Goal: Task Accomplishment & Management: Complete application form

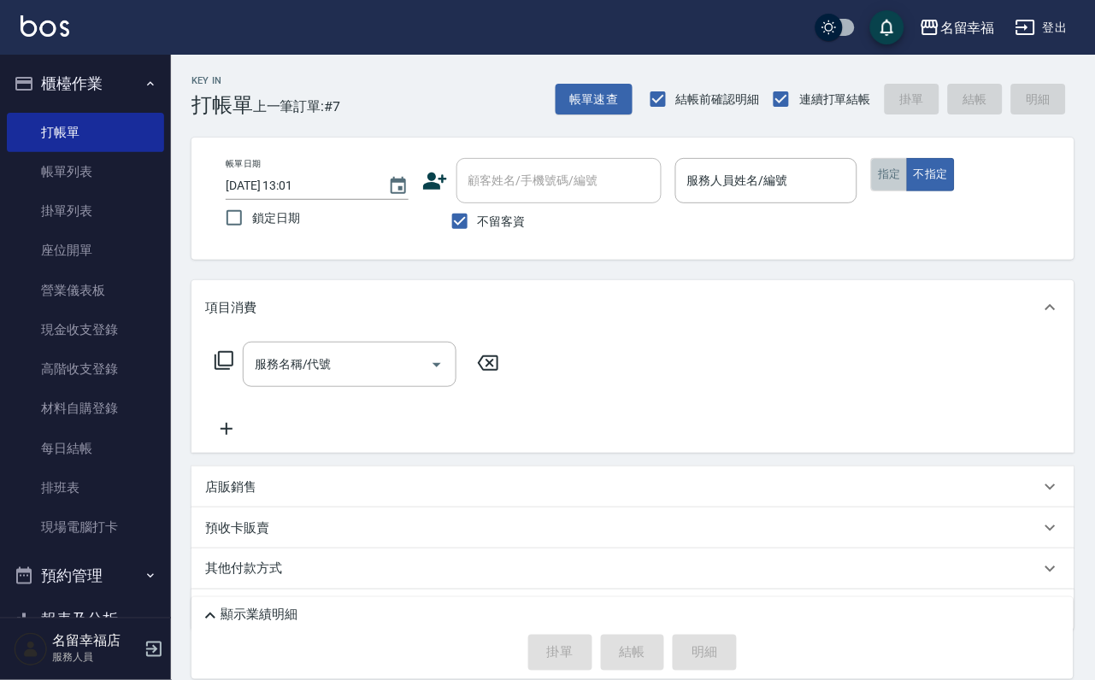
click at [908, 185] on button "指定" at bounding box center [889, 174] width 37 height 33
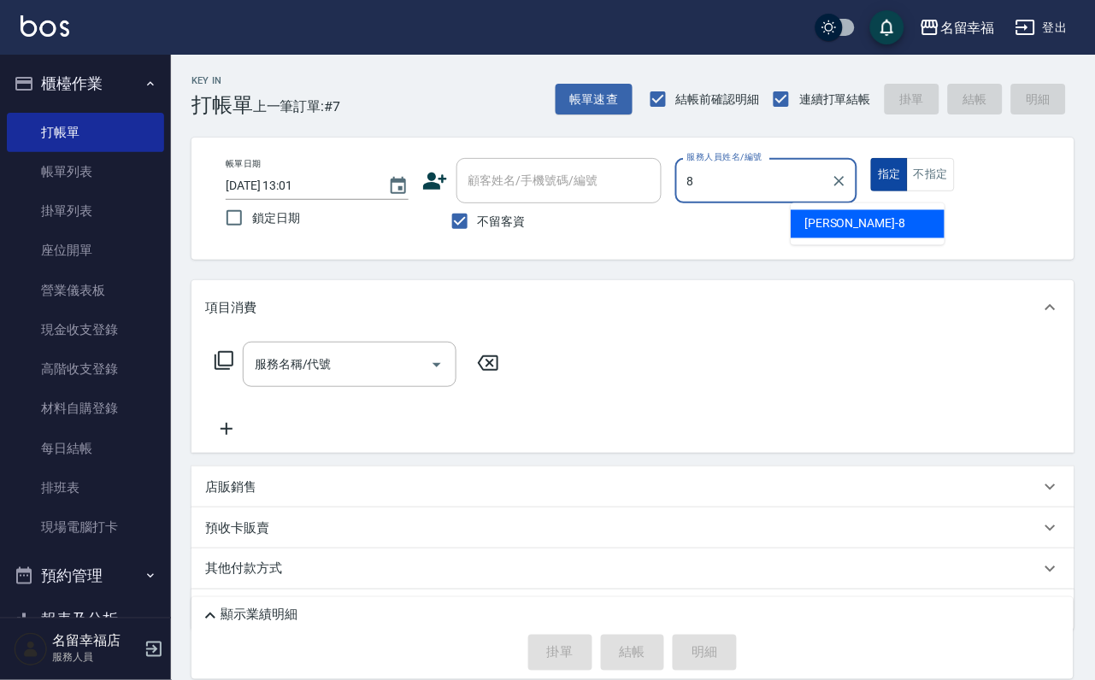
type input "[PERSON_NAME]-8"
type button "true"
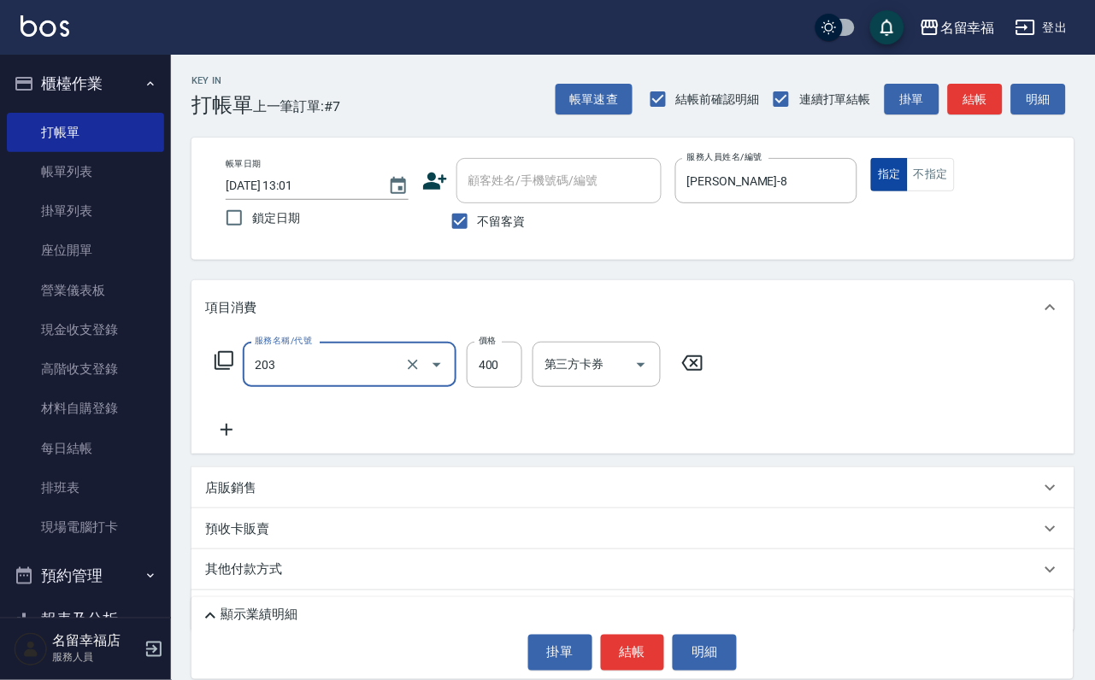
type input "指定單剪(203)"
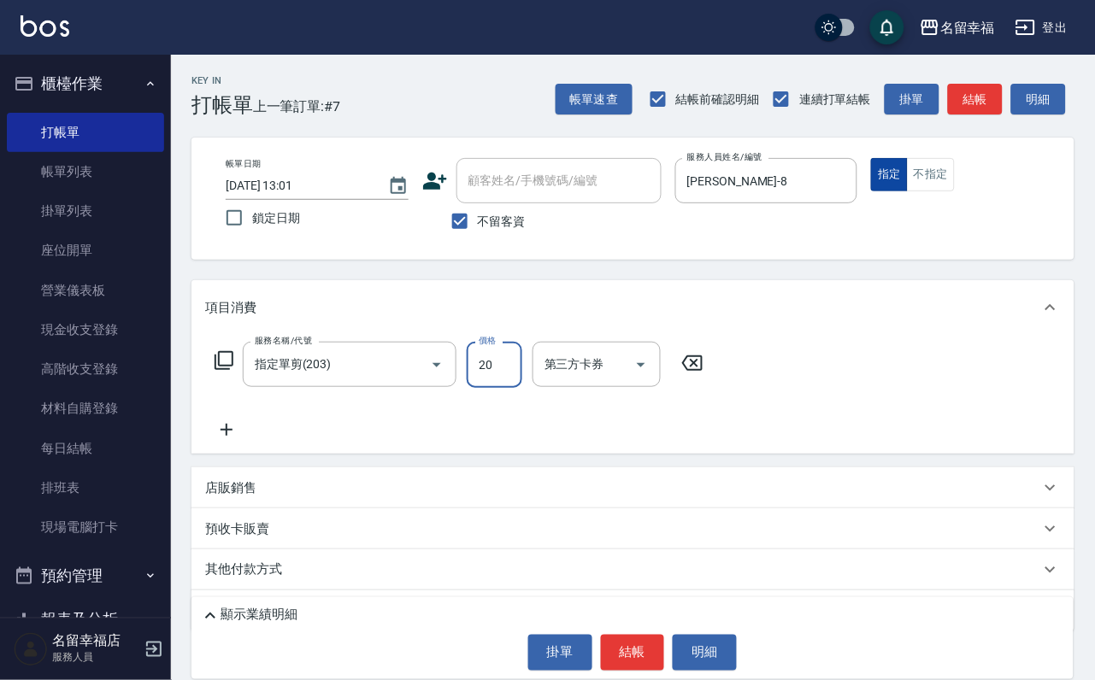
type input "200"
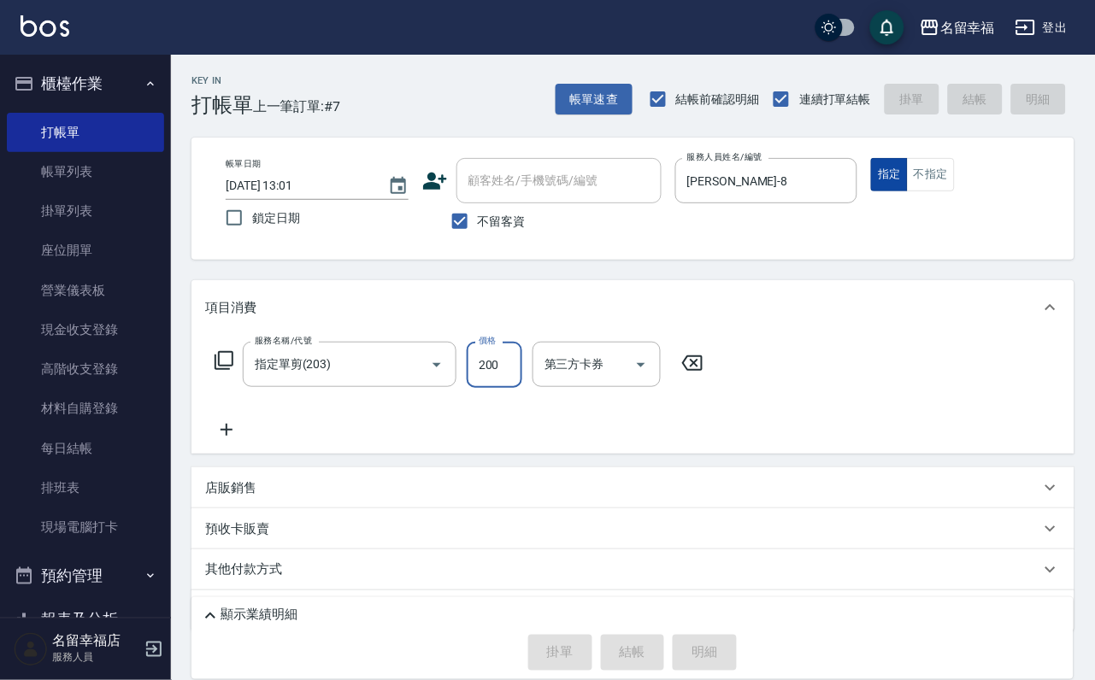
type input "[DATE] 13:44"
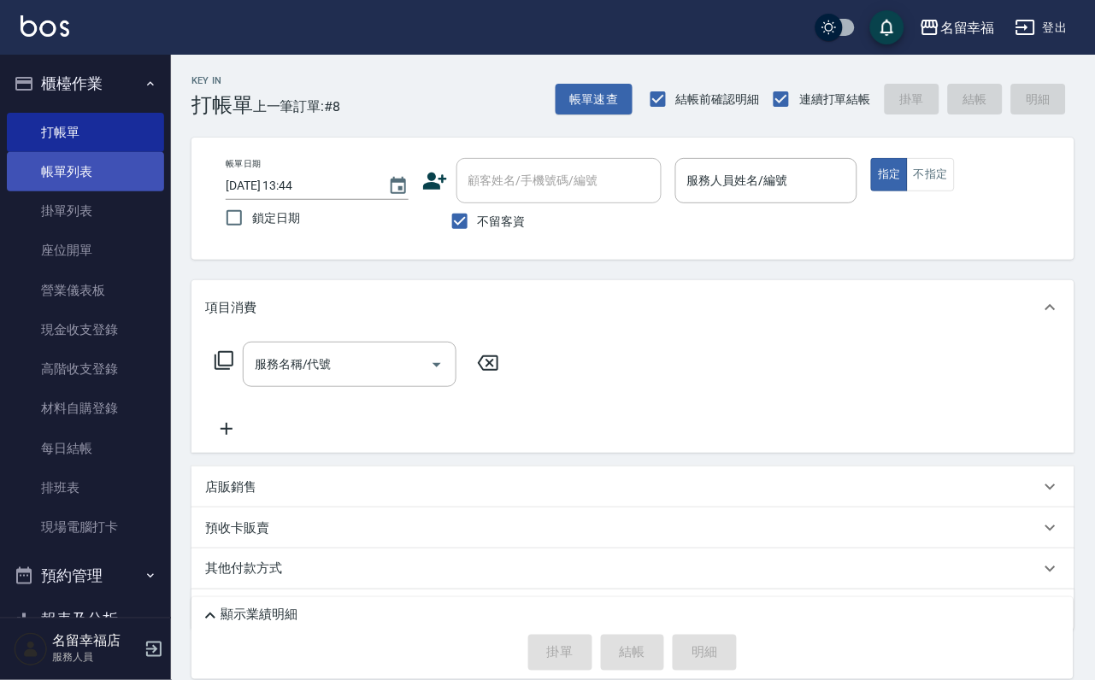
click at [134, 181] on link "帳單列表" at bounding box center [85, 171] width 157 height 39
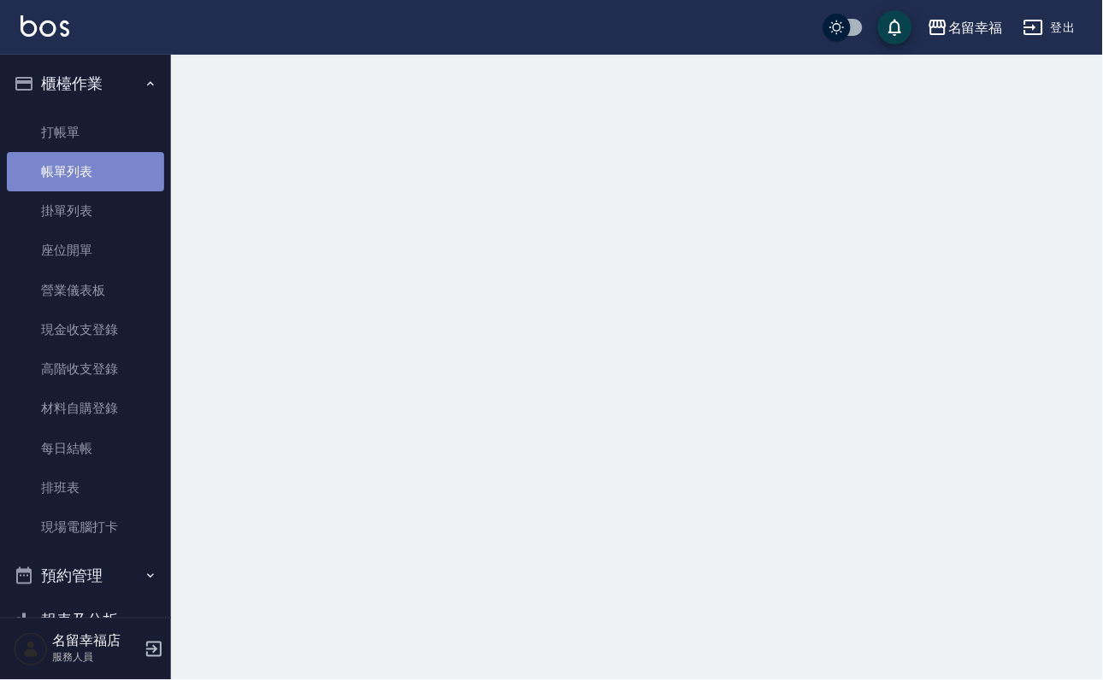
click at [134, 181] on link "帳單列表" at bounding box center [85, 171] width 157 height 39
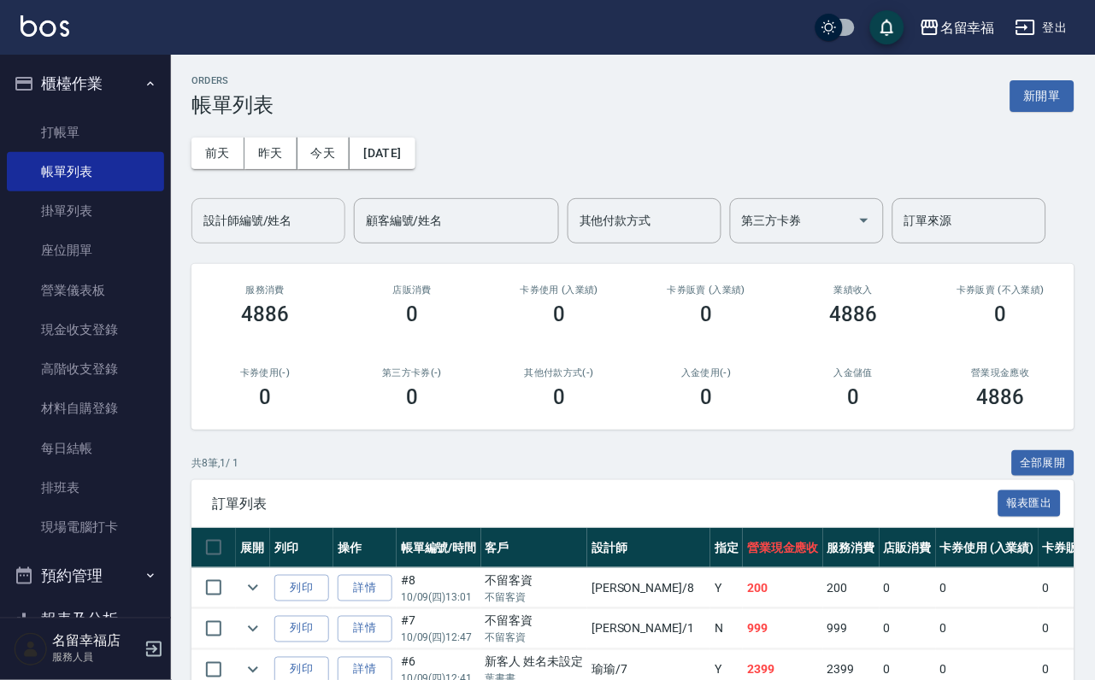
click at [297, 223] on input "設計師編號/姓名" at bounding box center [268, 221] width 138 height 30
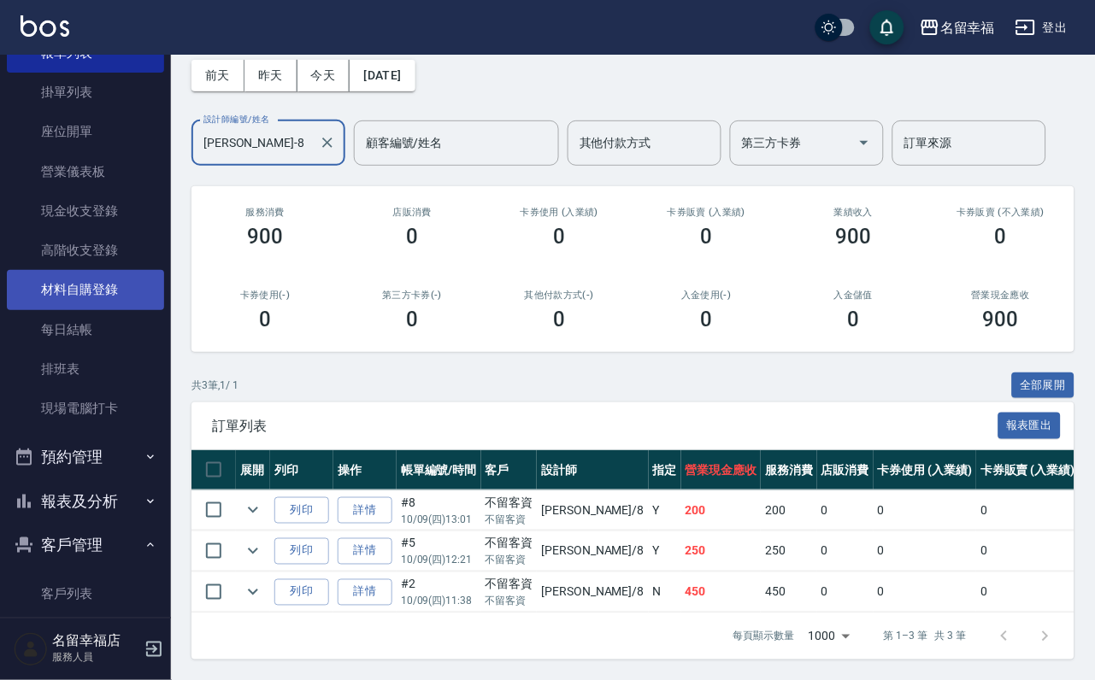
scroll to position [337, 0]
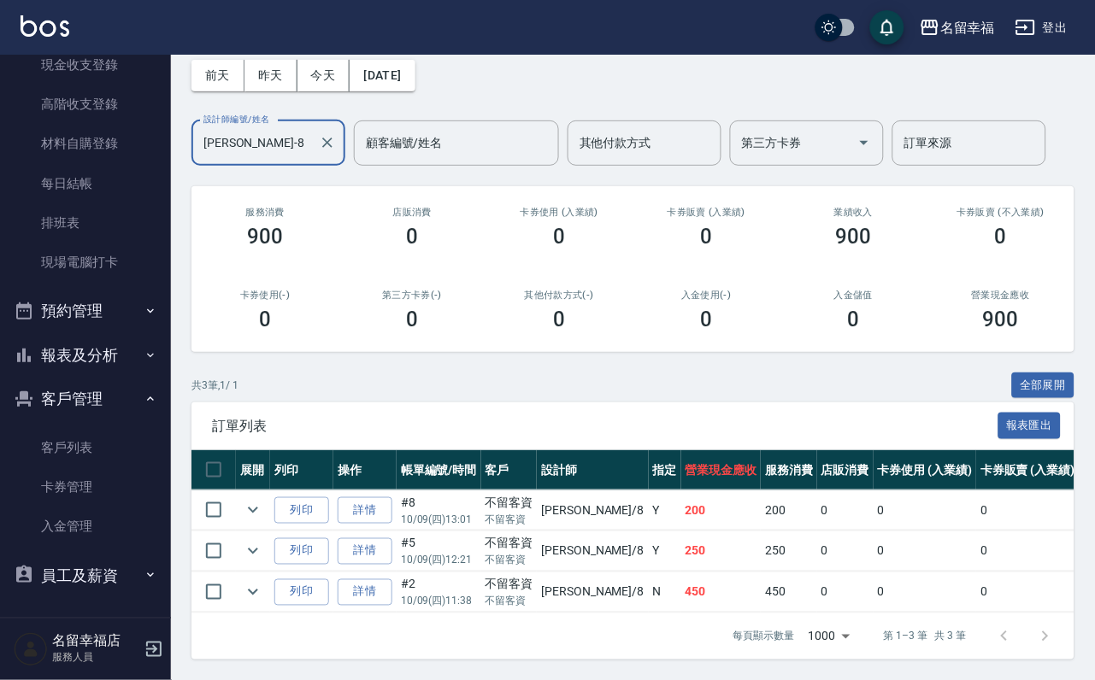
type input "[PERSON_NAME]-8"
click at [115, 333] on button "報表及分析" at bounding box center [85, 355] width 157 height 44
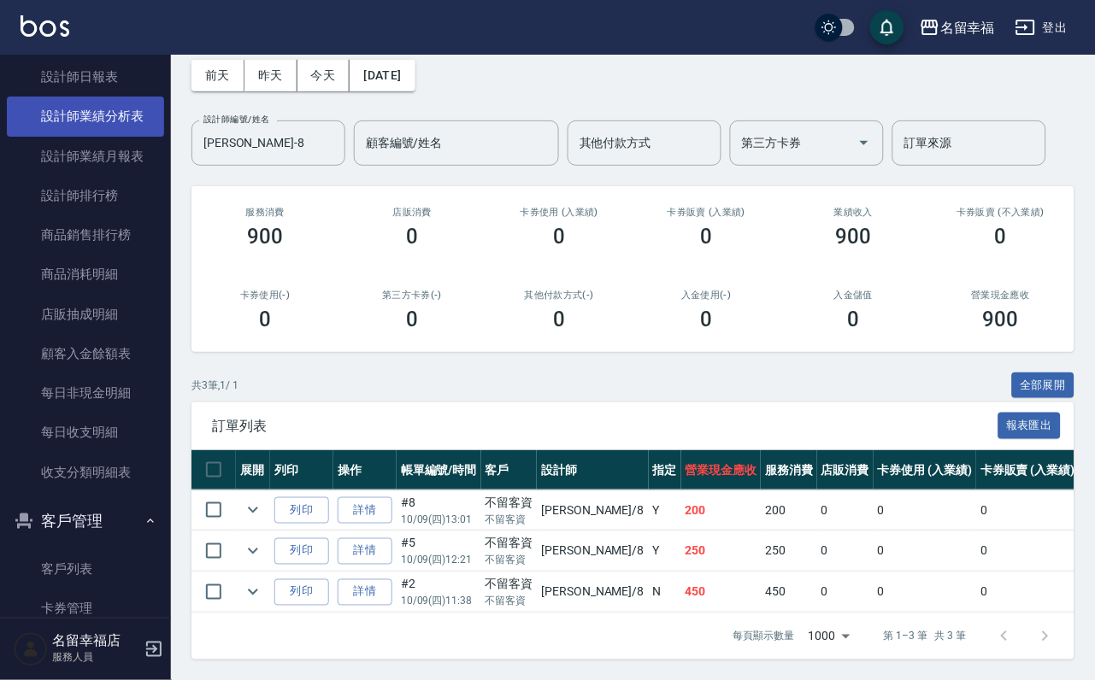
scroll to position [850, 0]
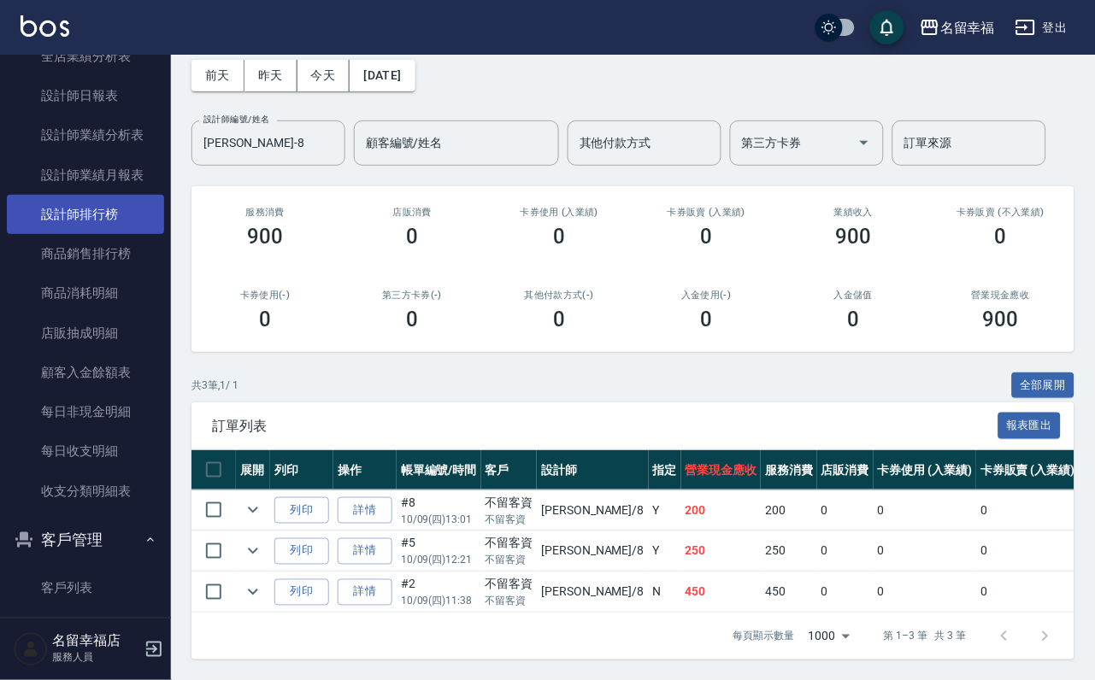
click at [121, 234] on link "設計師排行榜" at bounding box center [85, 214] width 157 height 39
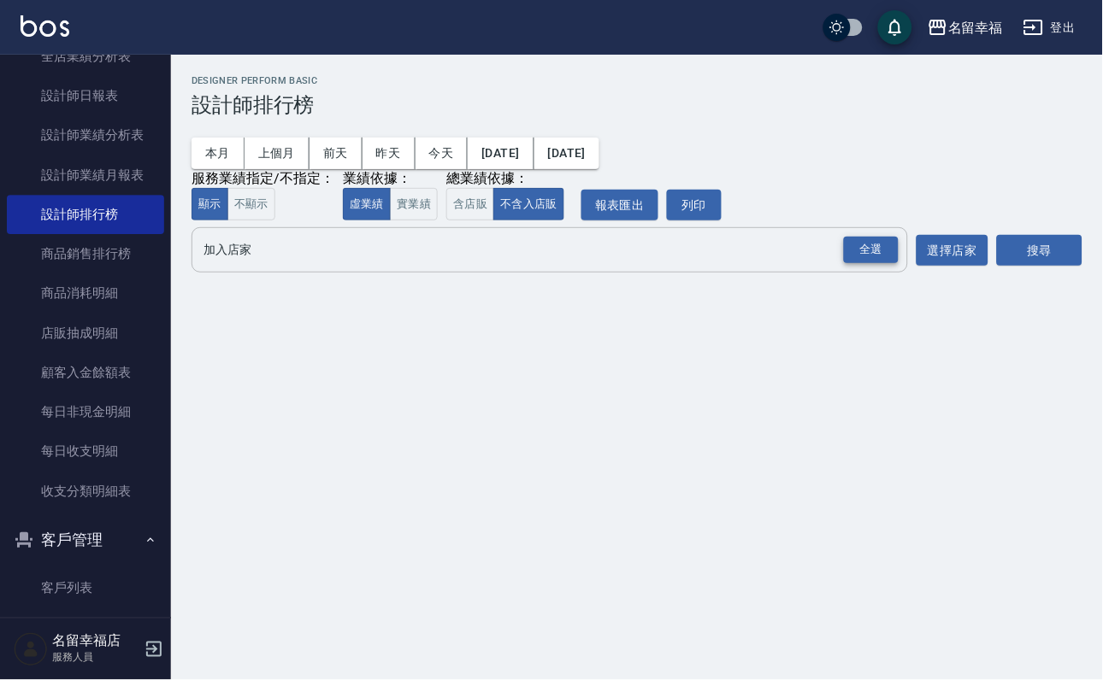
drag, startPoint x: 866, startPoint y: 286, endPoint x: 923, endPoint y: 294, distance: 57.8
click at [867, 263] on div "全選" at bounding box center [871, 250] width 55 height 26
click at [1069, 268] on button "搜尋" at bounding box center [1039, 252] width 85 height 32
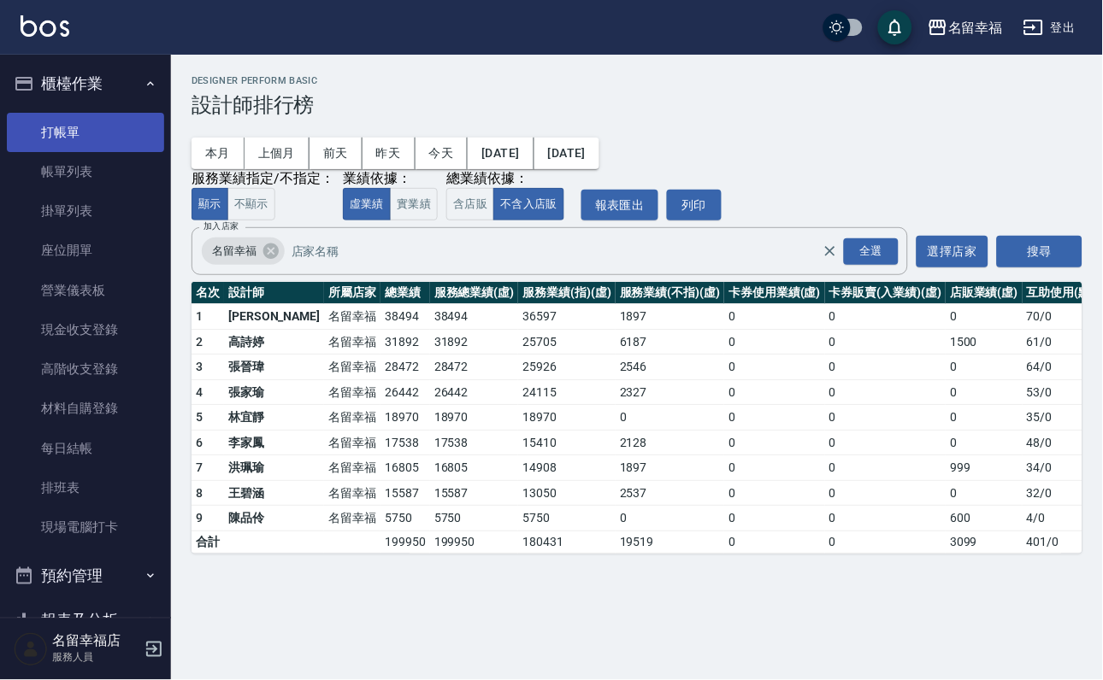
click at [73, 133] on link "打帳單" at bounding box center [85, 132] width 157 height 39
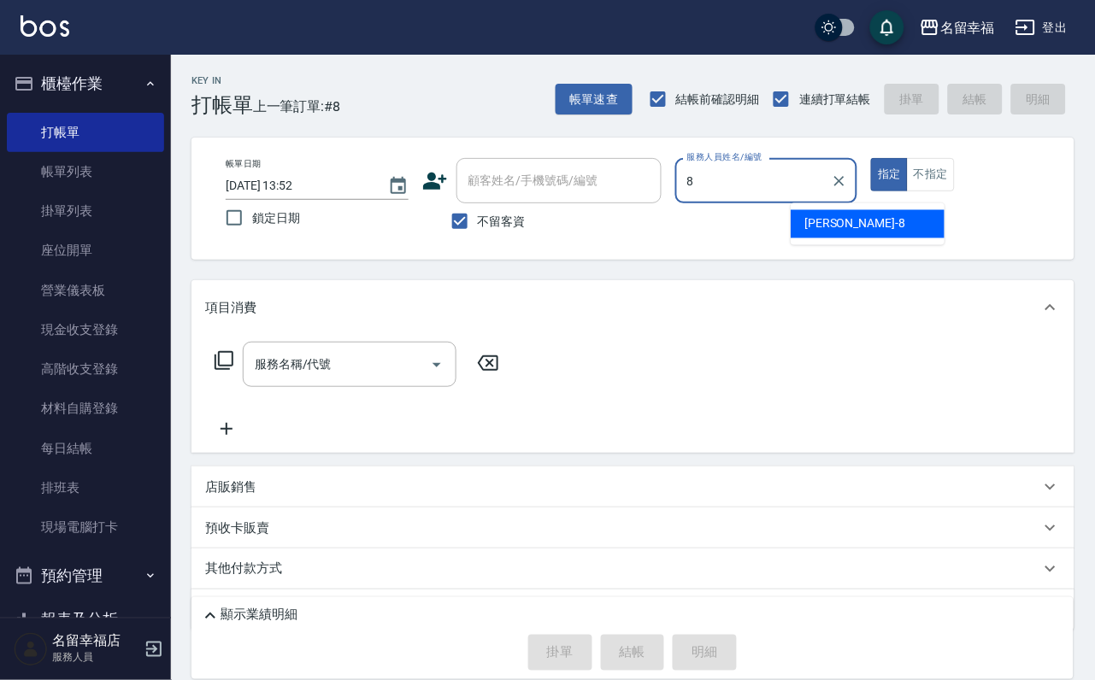
type input "[PERSON_NAME]-8"
type button "true"
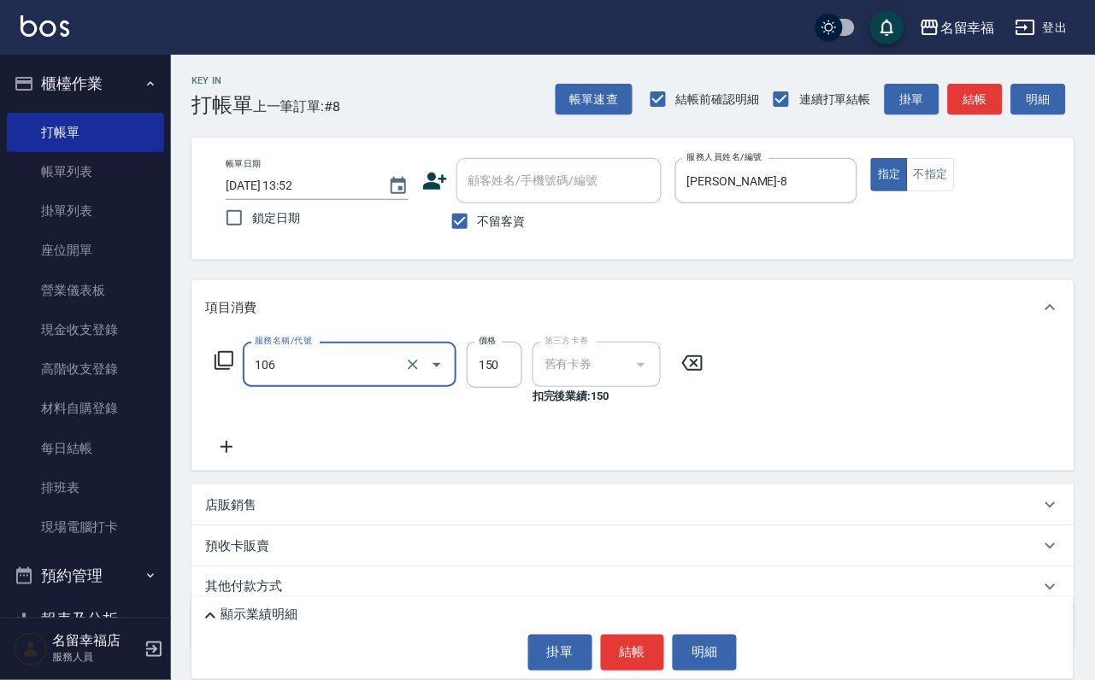
type input "洗髮券抵用(106)"
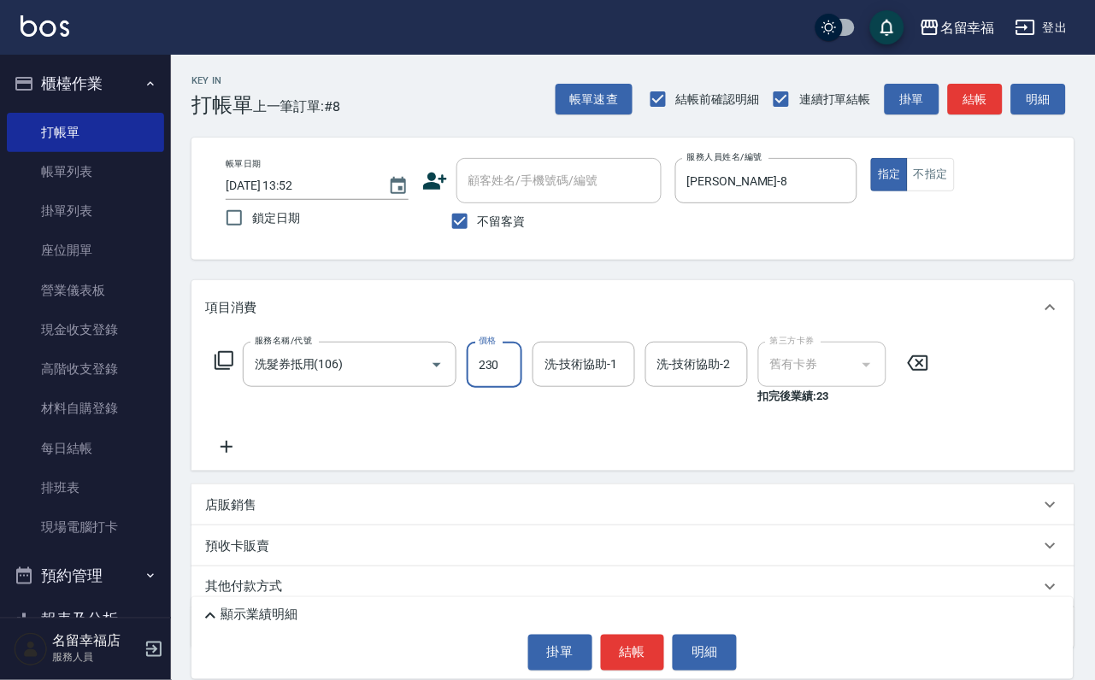
type input "230"
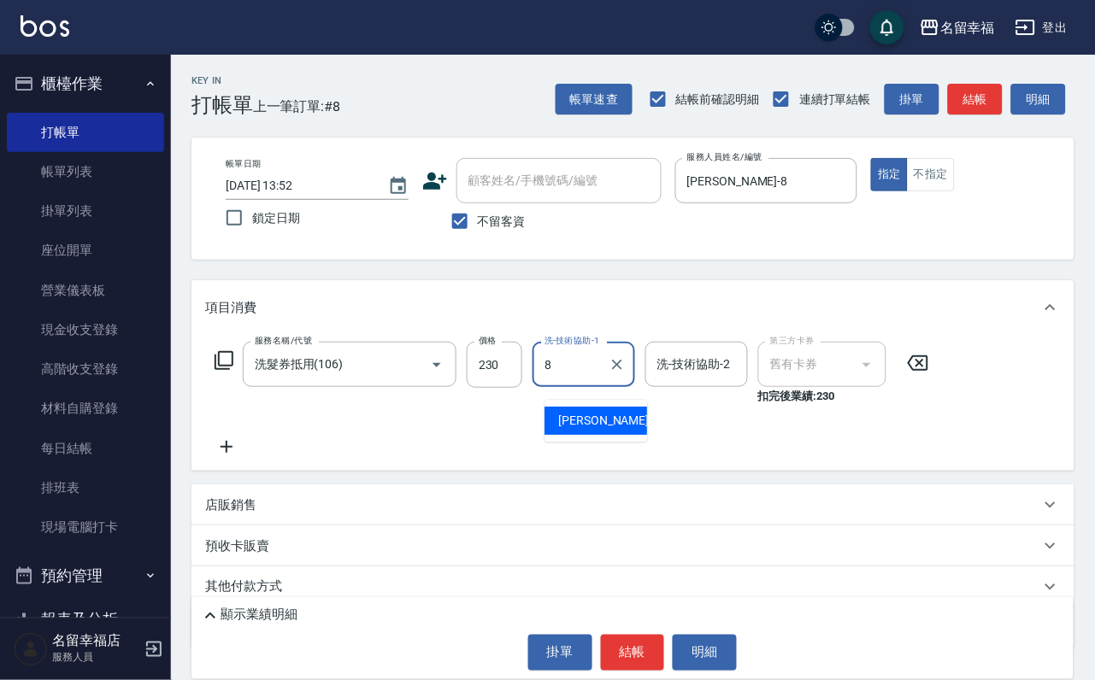
type input "[PERSON_NAME]-8"
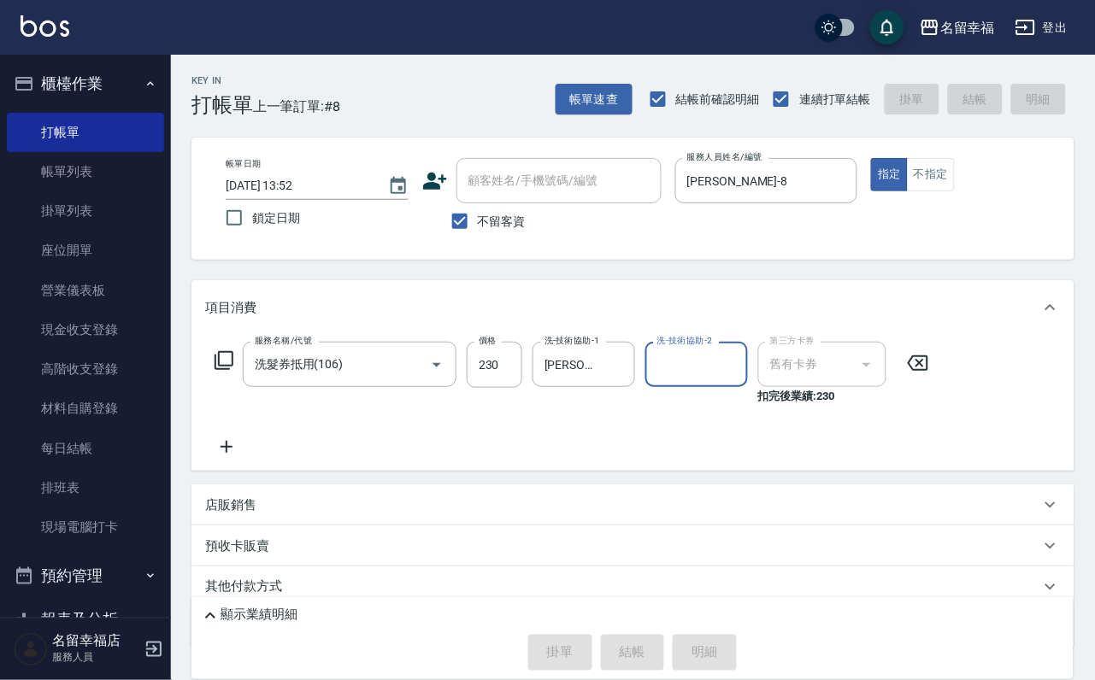
type input "[DATE] 14:05"
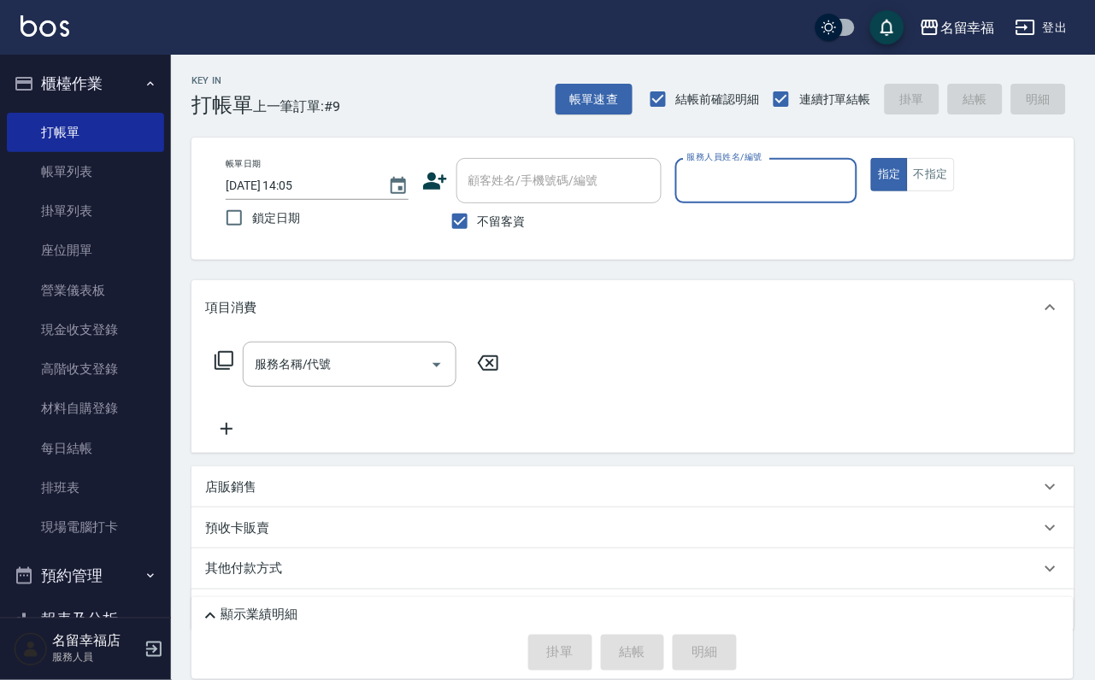
click at [850, 184] on input "服務人員姓名/編號" at bounding box center [767, 181] width 168 height 30
type input "語[PERSON_NAME]-6"
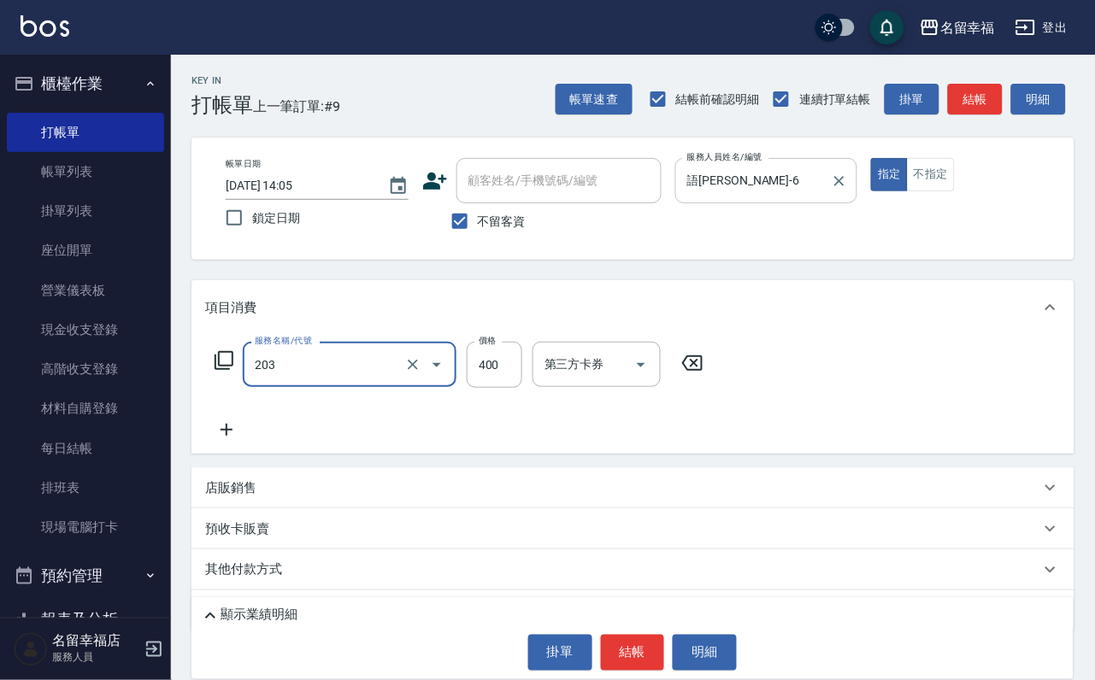
type input "指定單剪(203)"
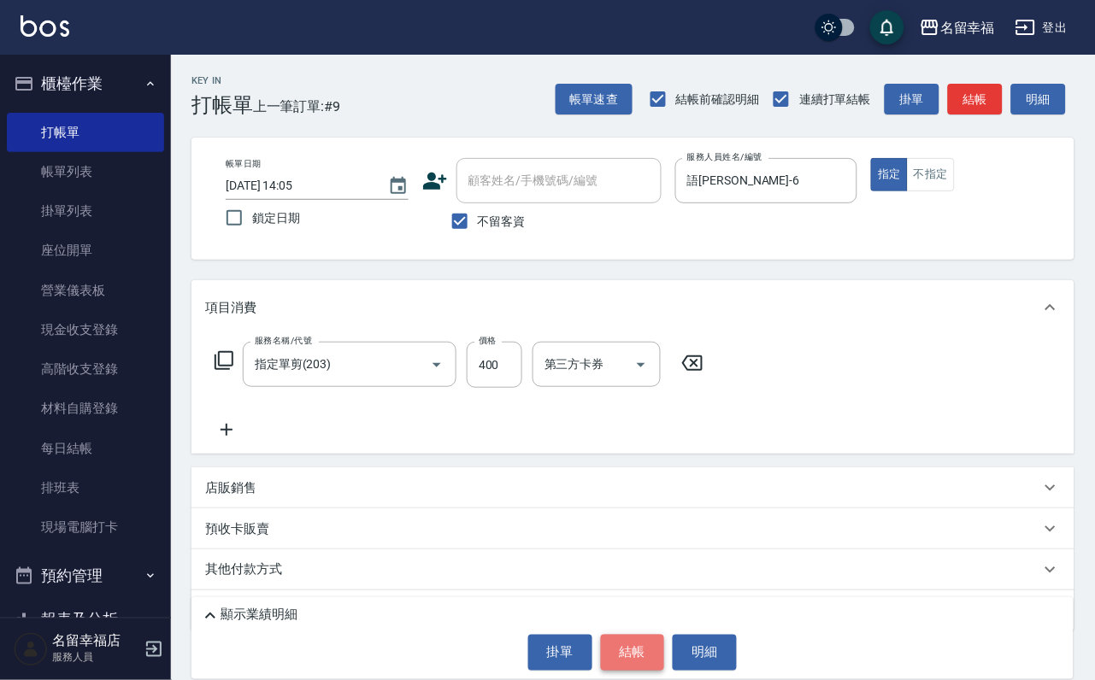
drag, startPoint x: 633, startPoint y: 644, endPoint x: 624, endPoint y: 649, distance: 10.7
click at [631, 645] on button "結帳" at bounding box center [633, 653] width 64 height 36
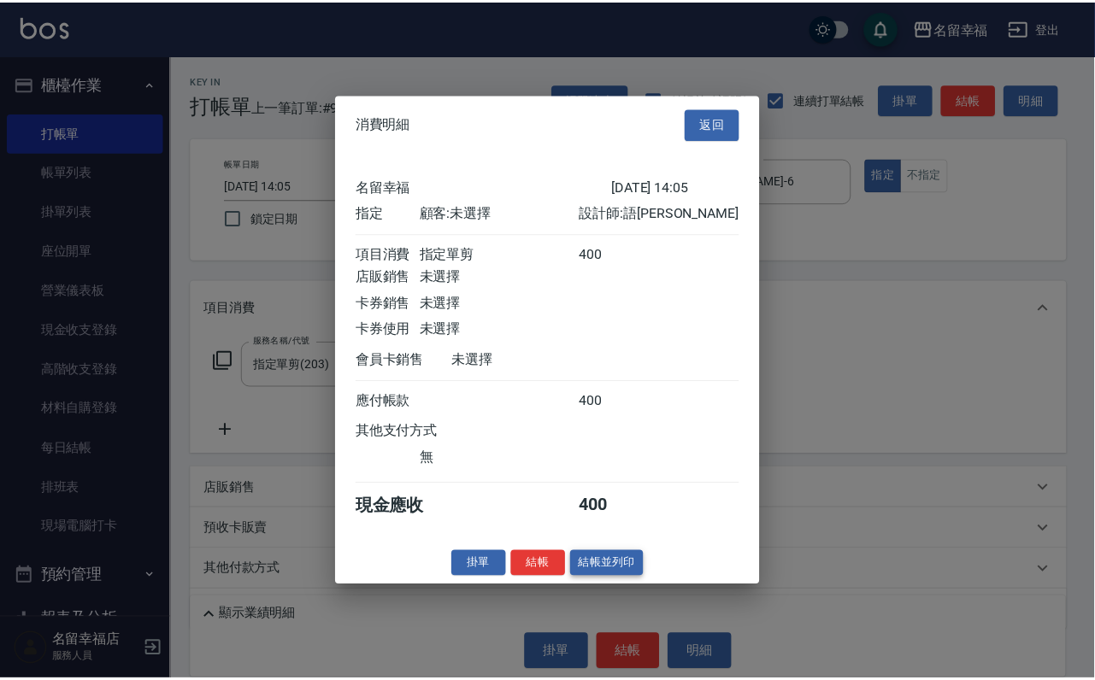
scroll to position [211, 0]
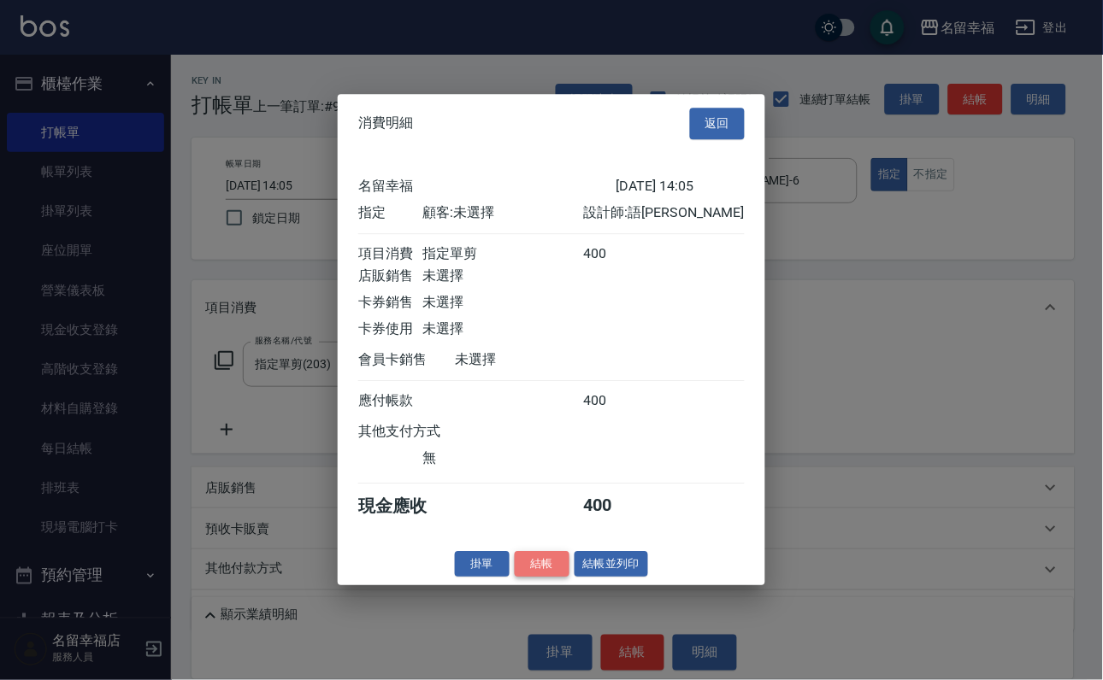
click at [519, 578] on button "結帳" at bounding box center [542, 564] width 55 height 26
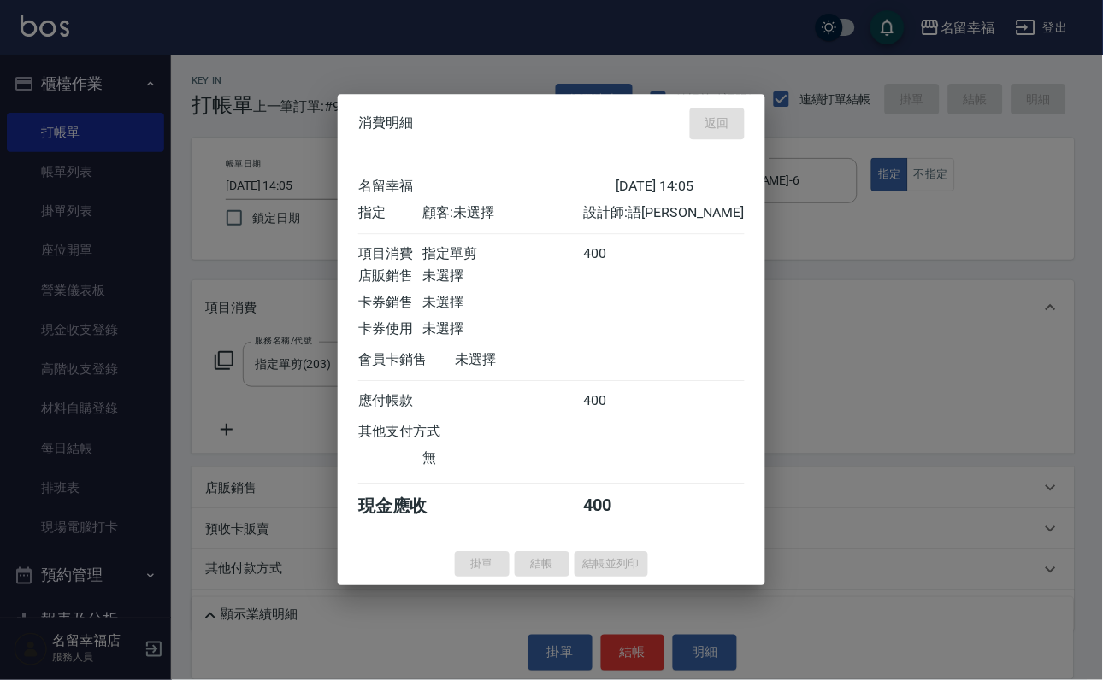
type input "[DATE] 14:34"
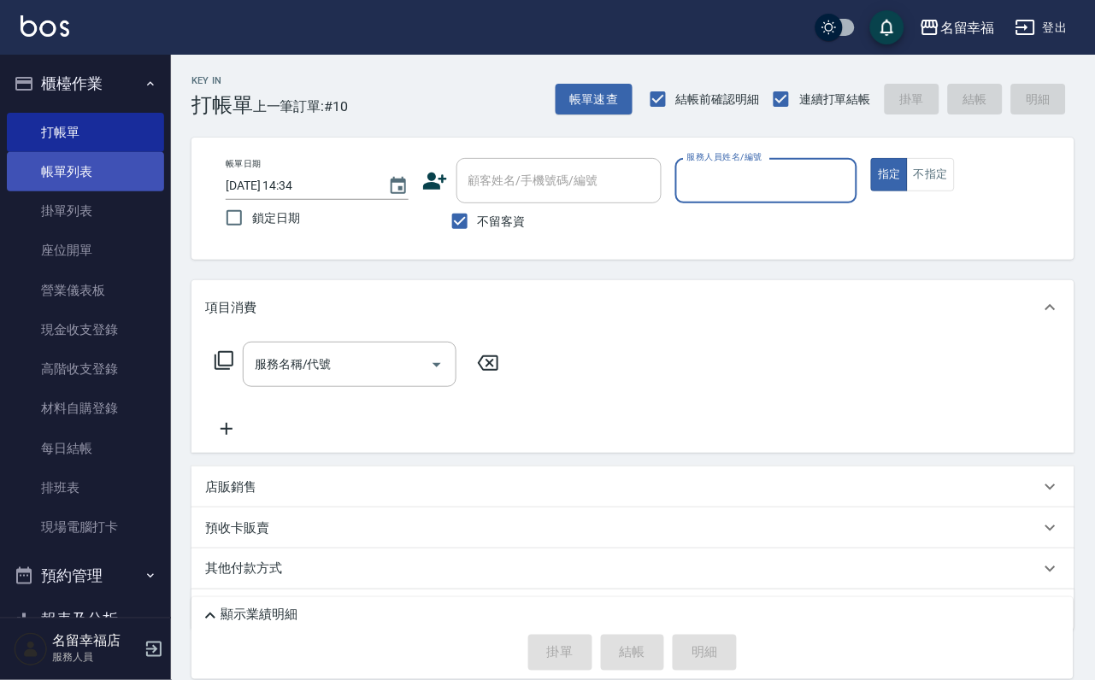
click at [48, 168] on link "帳單列表" at bounding box center [85, 171] width 157 height 39
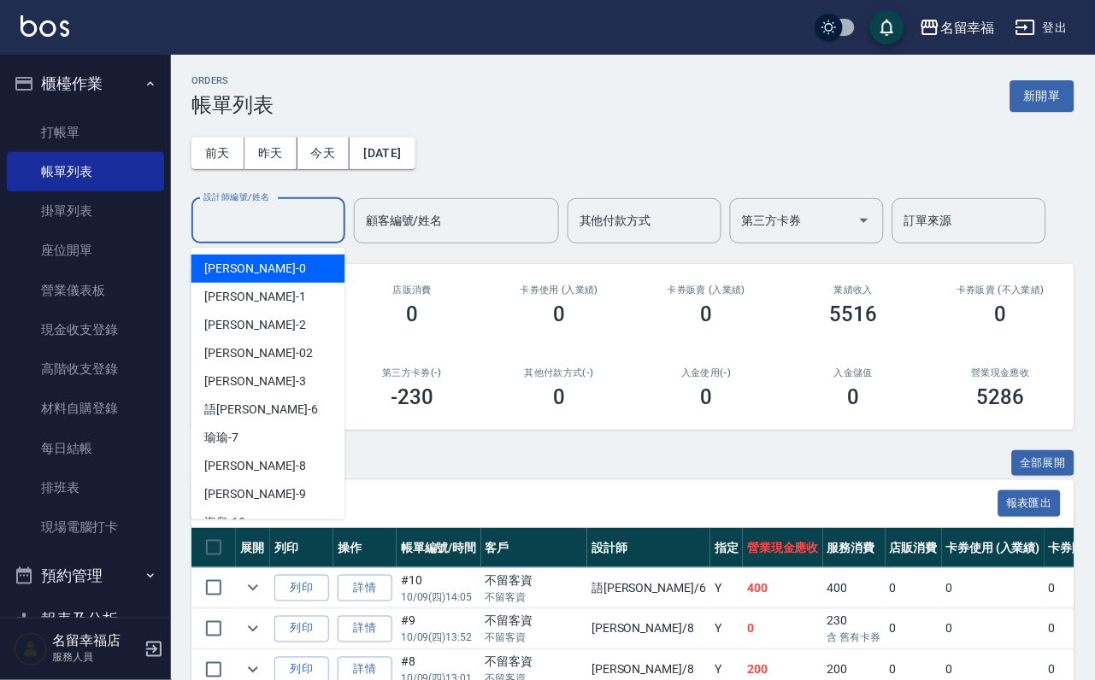
click at [238, 222] on input "設計師編號/姓名" at bounding box center [268, 221] width 138 height 30
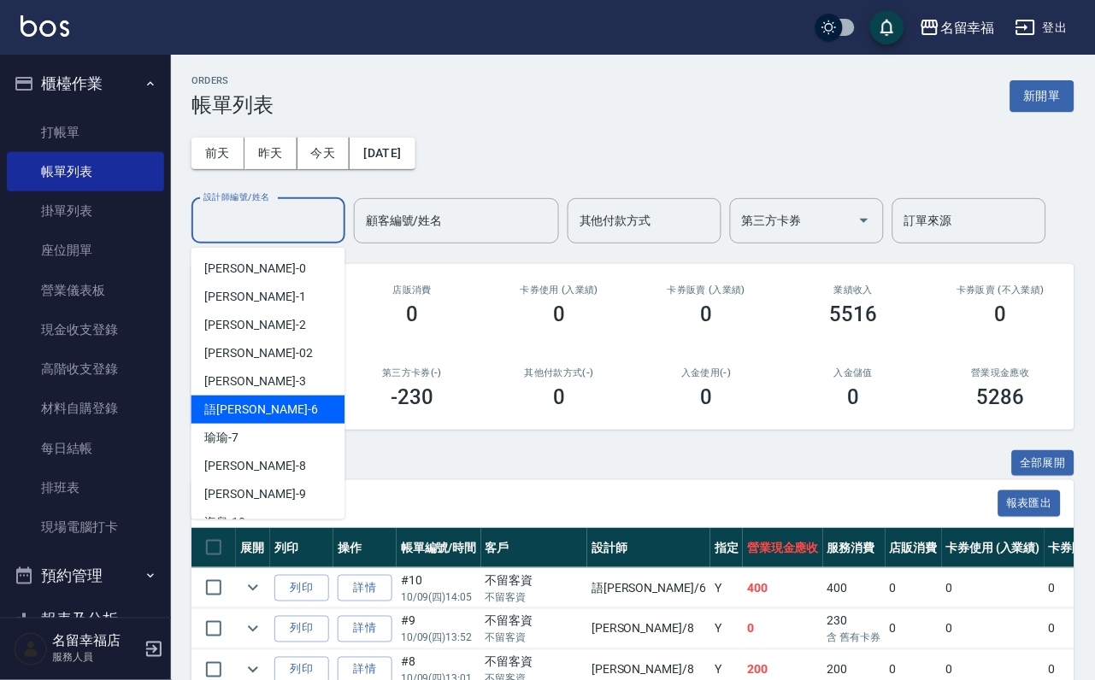
click at [252, 418] on div "語[PERSON_NAME] -6" at bounding box center [268, 410] width 154 height 28
type input "語[PERSON_NAME]-6"
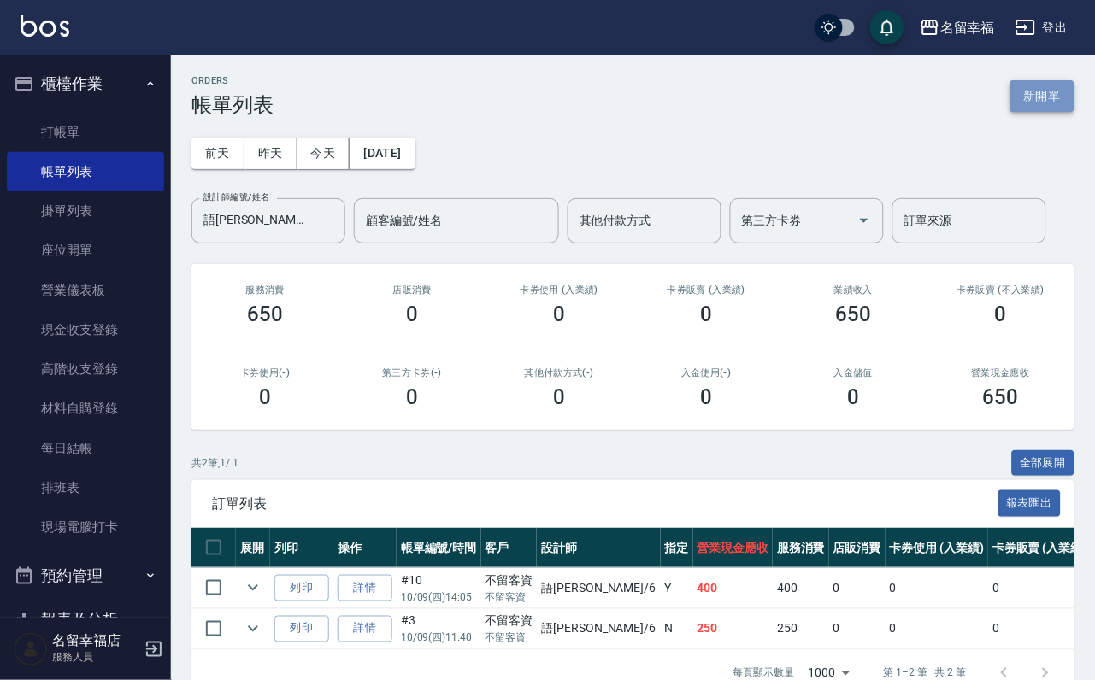
click at [1043, 92] on button "新開單" at bounding box center [1042, 96] width 64 height 32
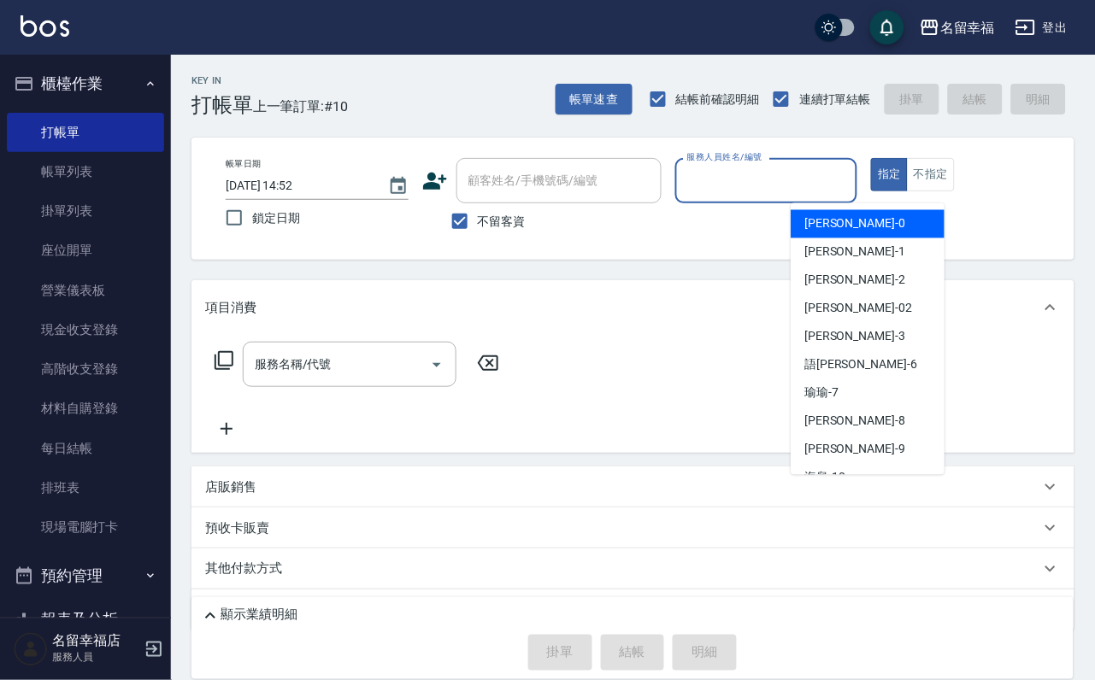
drag, startPoint x: 873, startPoint y: 174, endPoint x: 856, endPoint y: 173, distance: 17.1
click at [850, 174] on input "服務人員姓名/編號" at bounding box center [767, 181] width 168 height 30
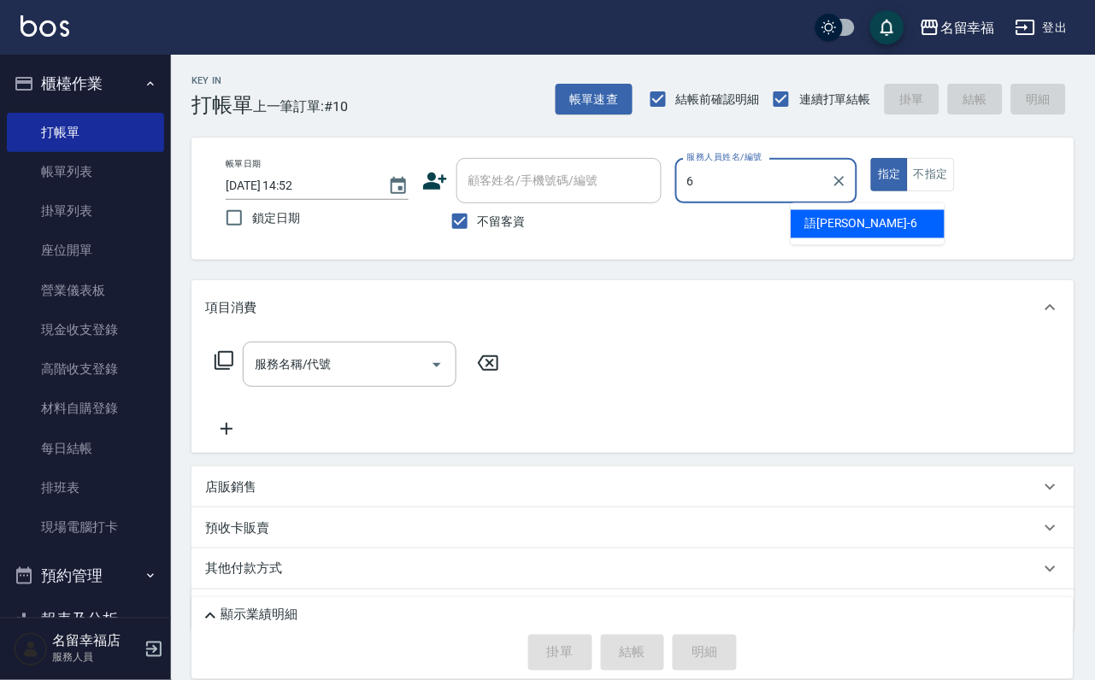
type input "語[PERSON_NAME]-6"
type button "true"
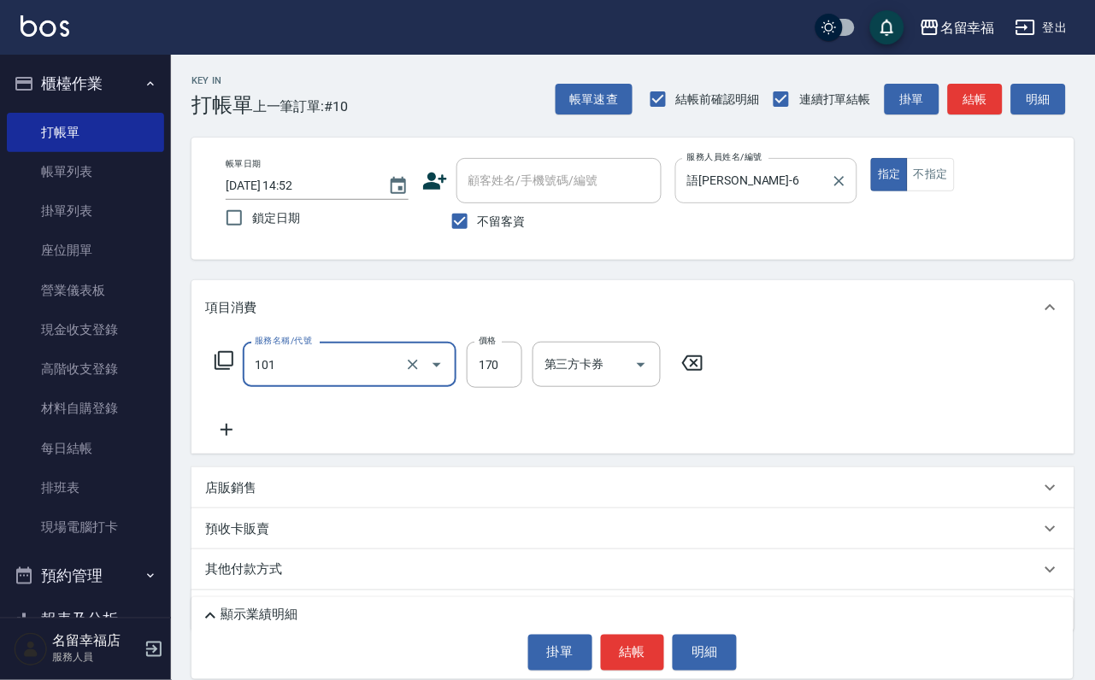
type input "洗髮(101)"
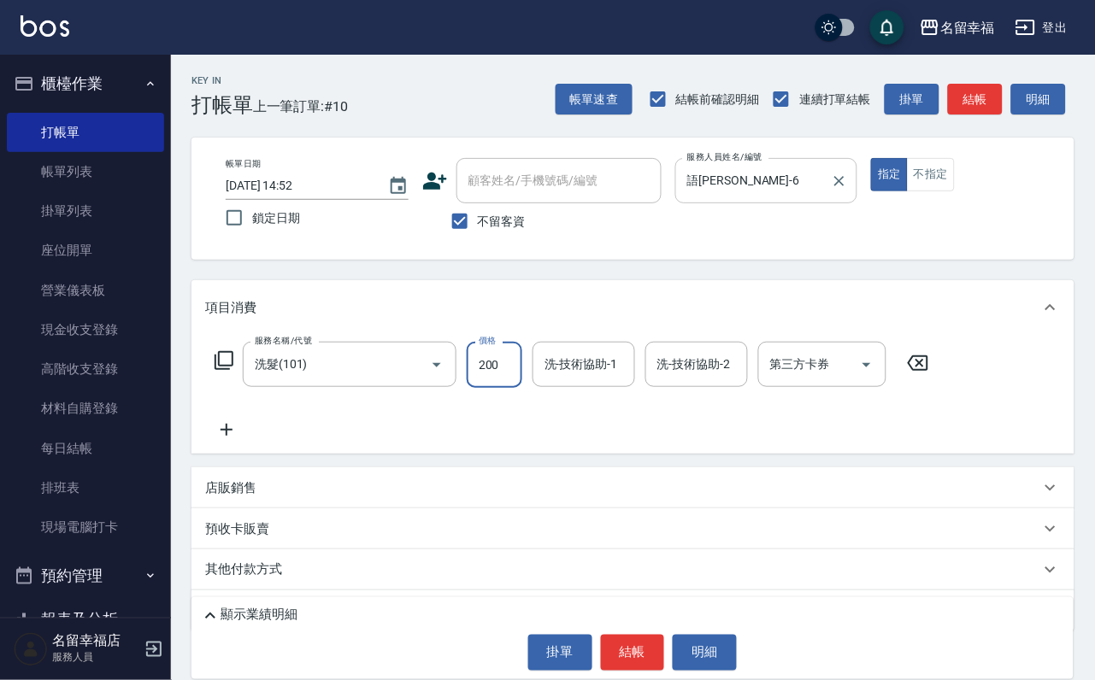
type input "200"
type input "174"
click at [562, 380] on input "洗-技術協助-1" at bounding box center [583, 365] width 87 height 30
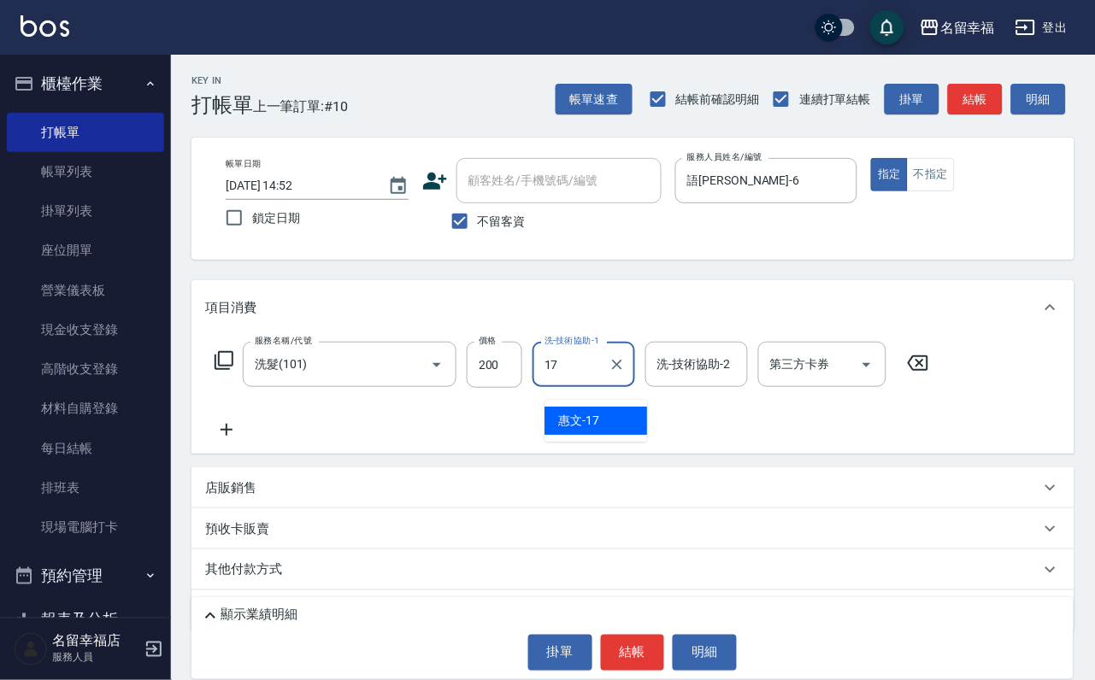
type input "惠文-17"
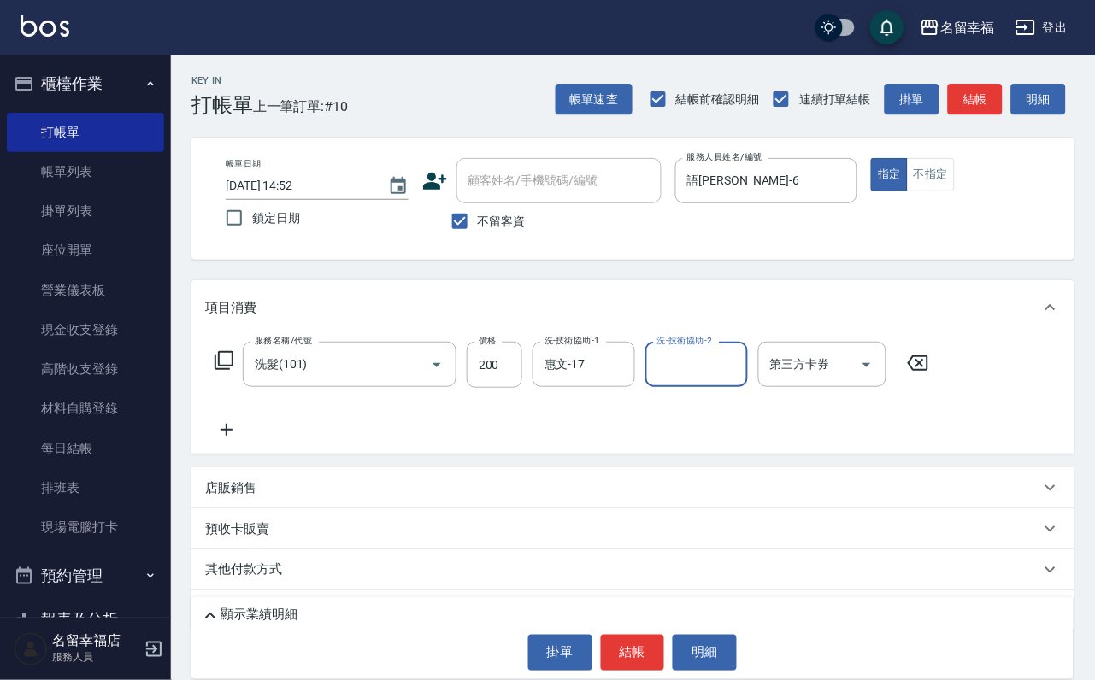
click at [233, 369] on icon at bounding box center [224, 360] width 21 height 21
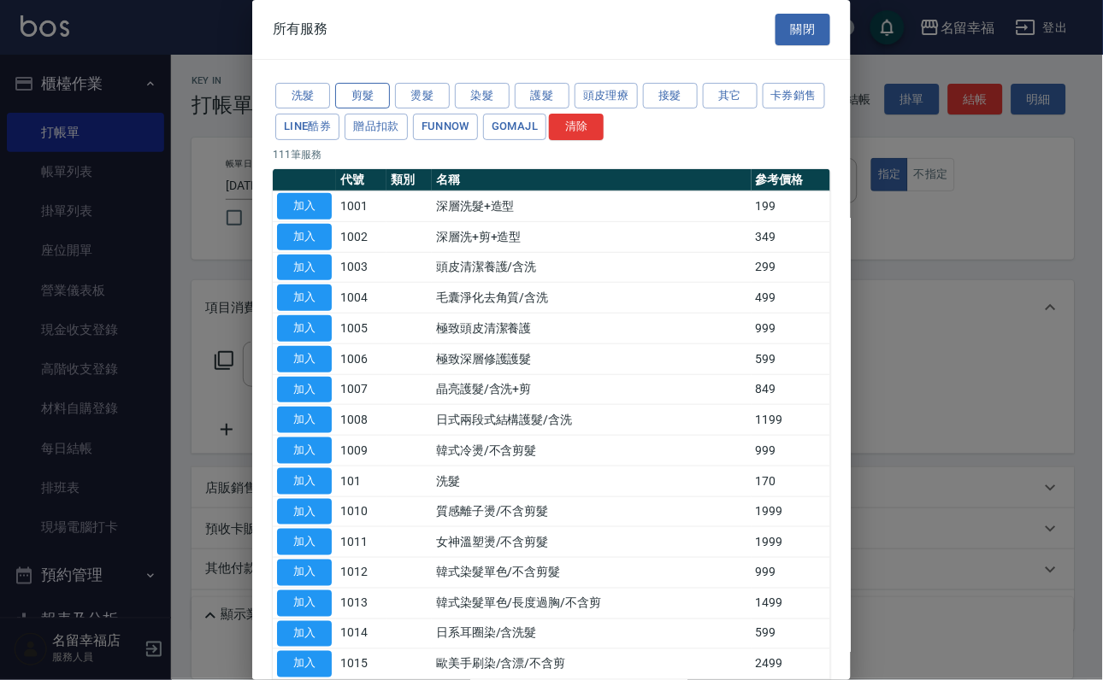
click at [381, 109] on button "剪髮" at bounding box center [362, 96] width 55 height 26
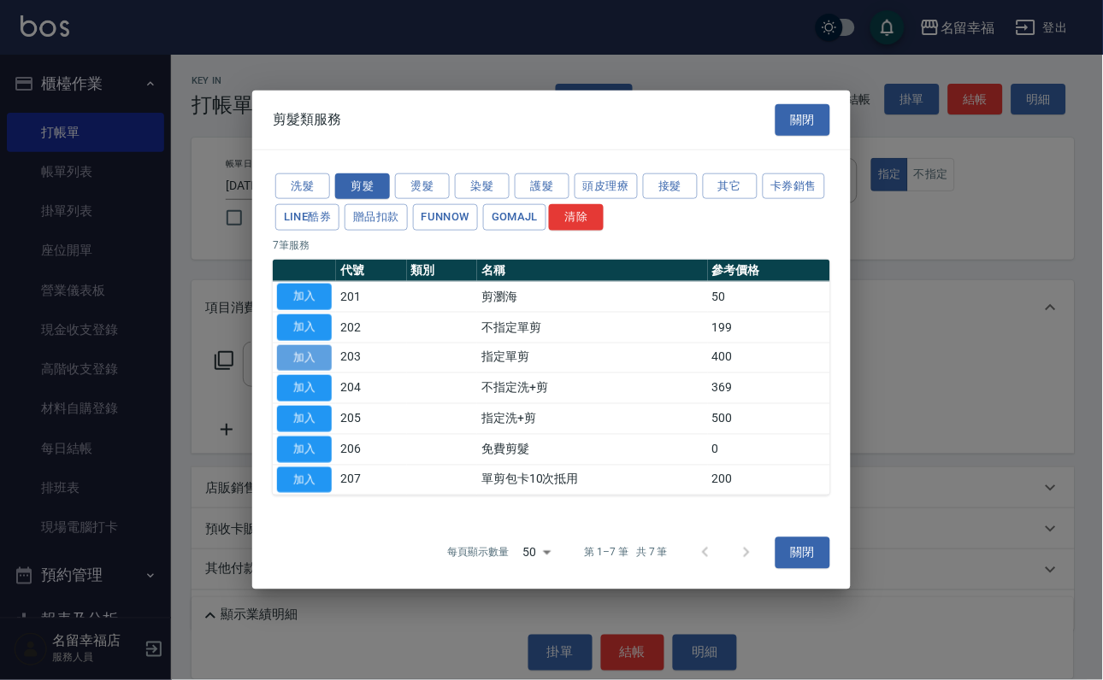
click at [300, 350] on button "加入" at bounding box center [304, 357] width 55 height 26
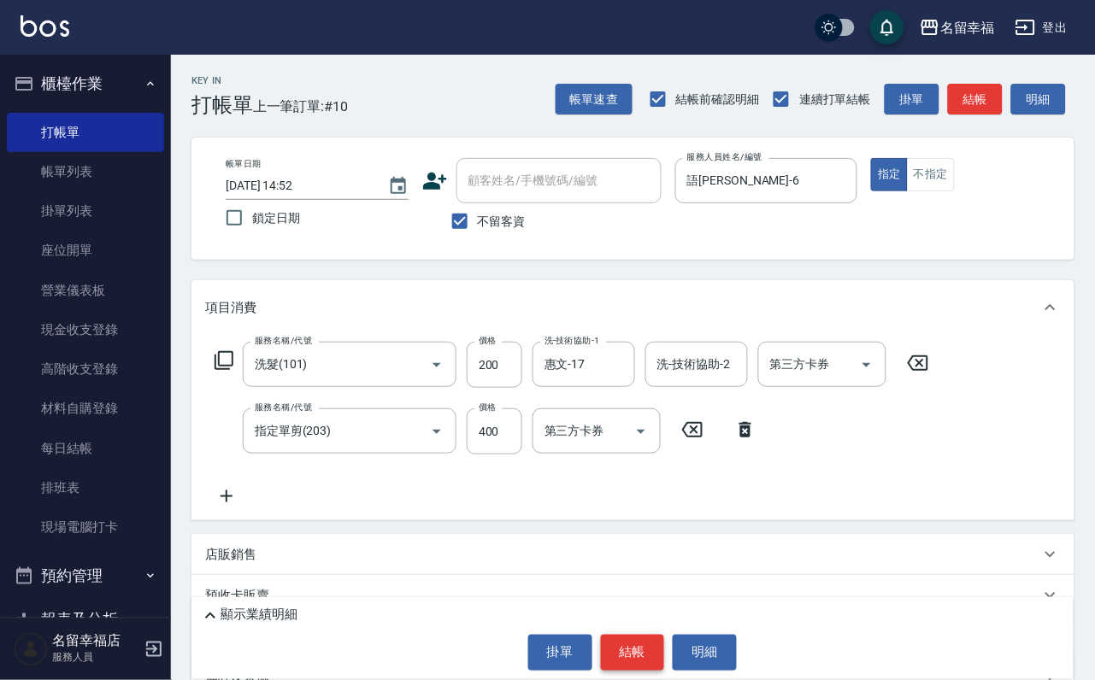
click at [629, 649] on button "結帳" at bounding box center [633, 653] width 64 height 36
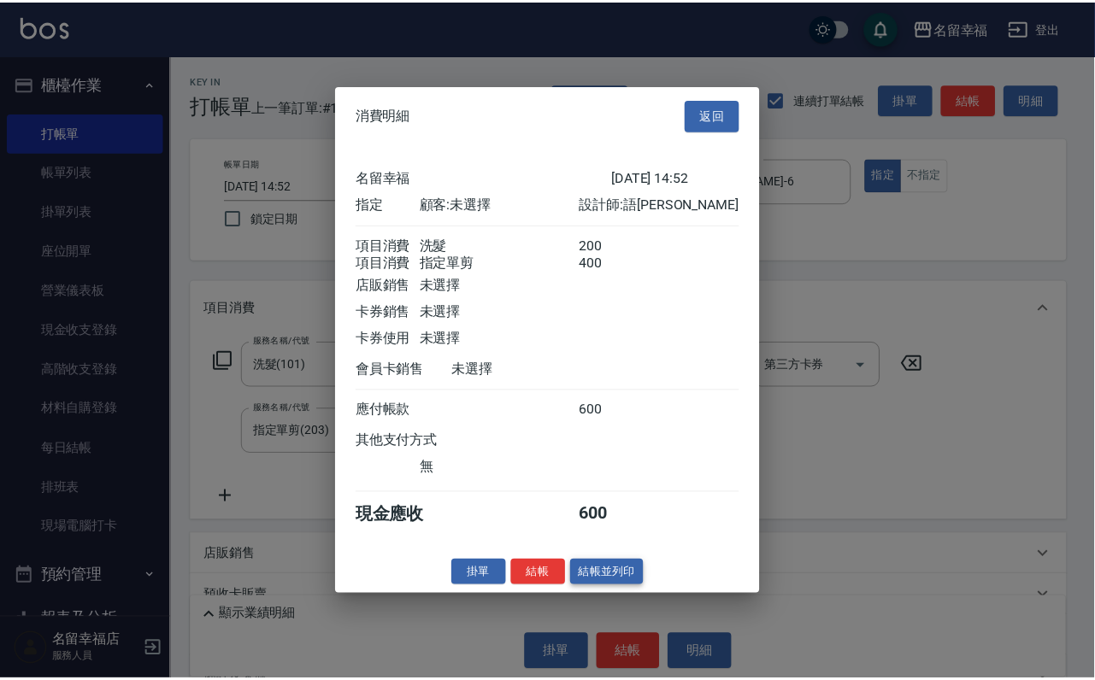
scroll to position [275, 0]
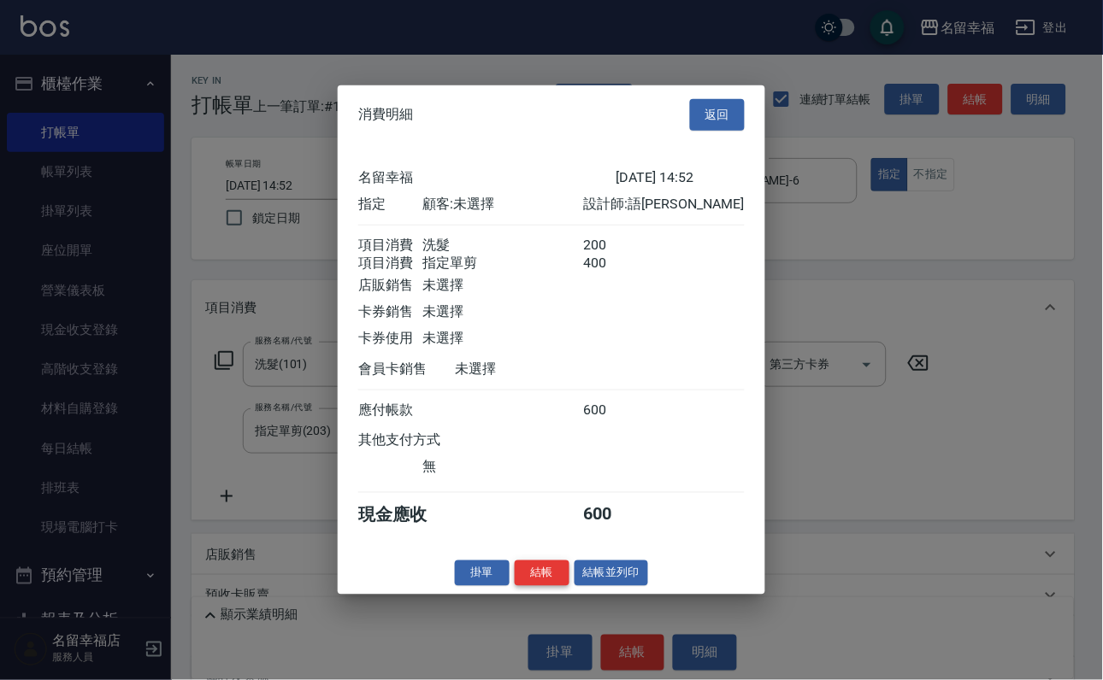
click at [527, 586] on button "結帳" at bounding box center [542, 573] width 55 height 26
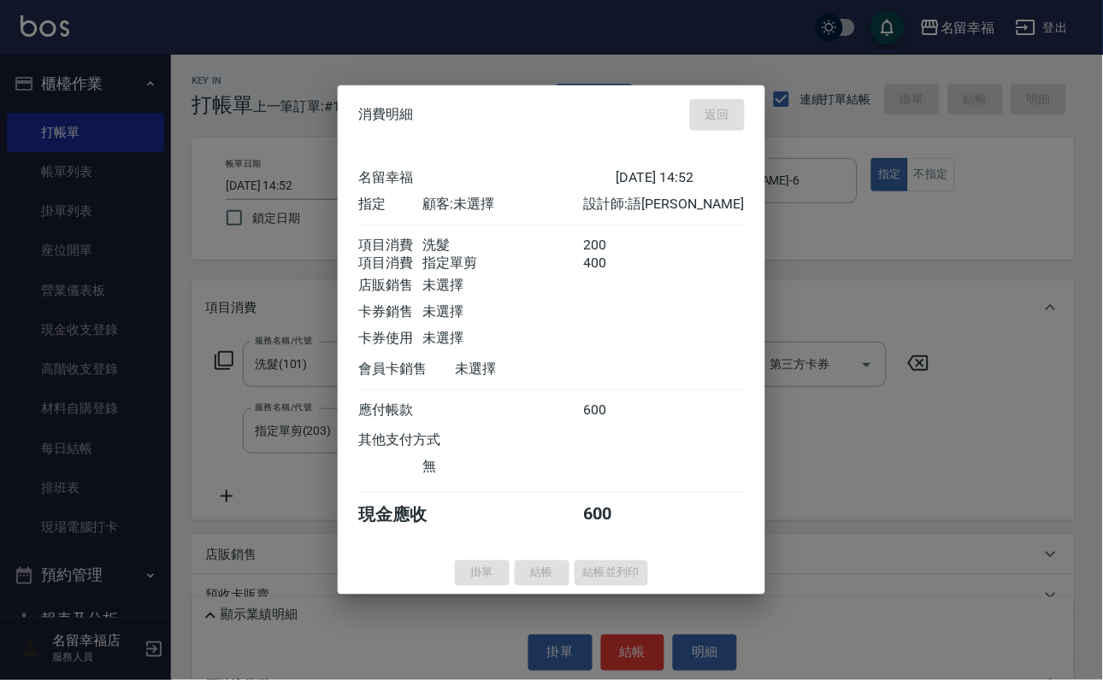
type input "[DATE] 14:53"
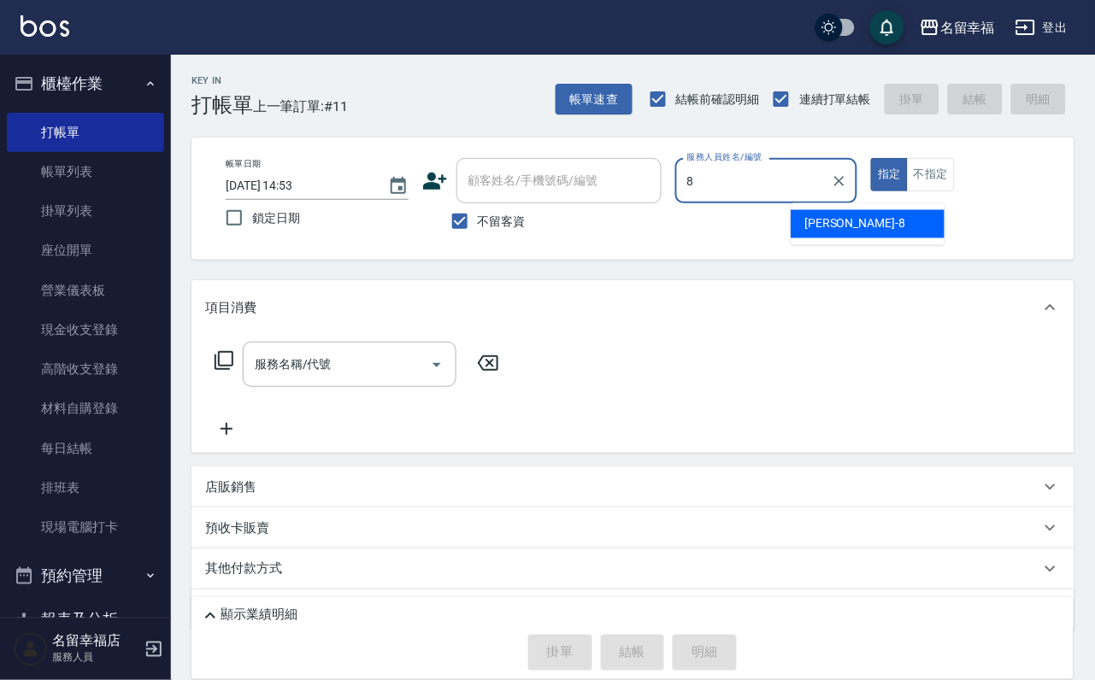
type input "[PERSON_NAME]-8"
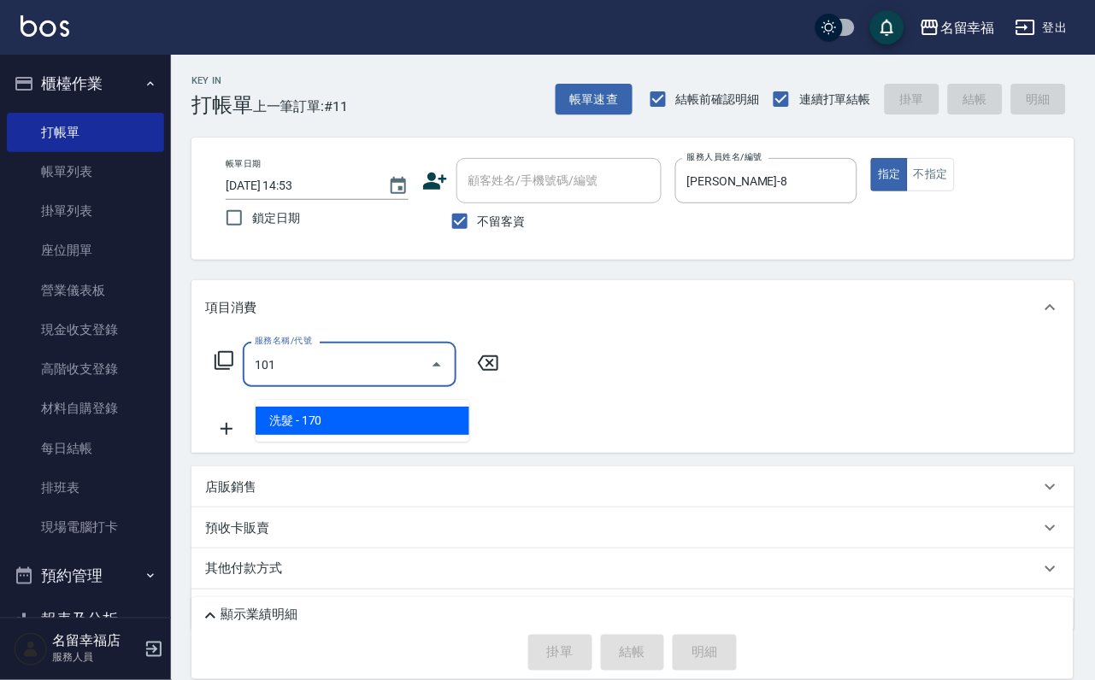
type input "洗髮(101)"
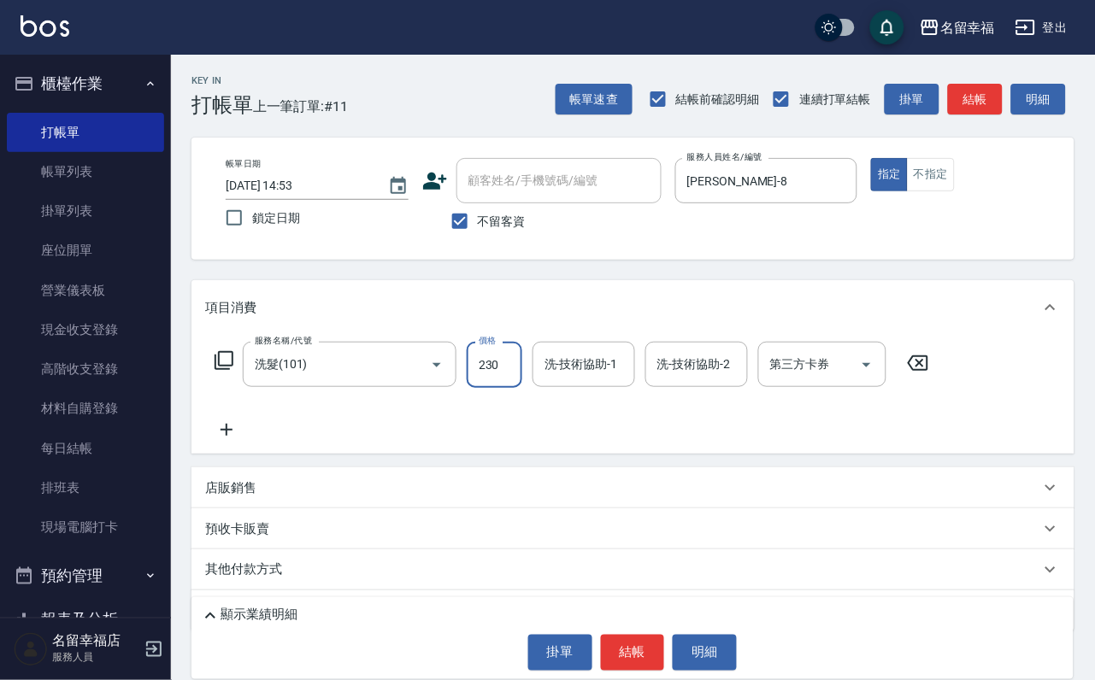
type input "230"
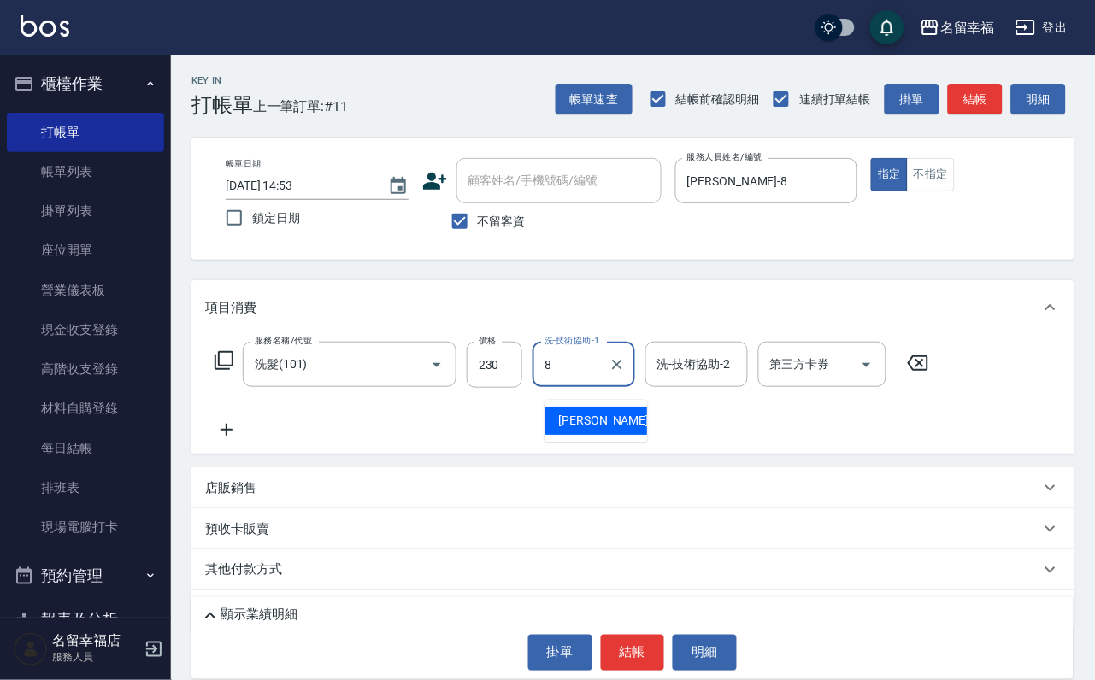
type input "[PERSON_NAME]-8"
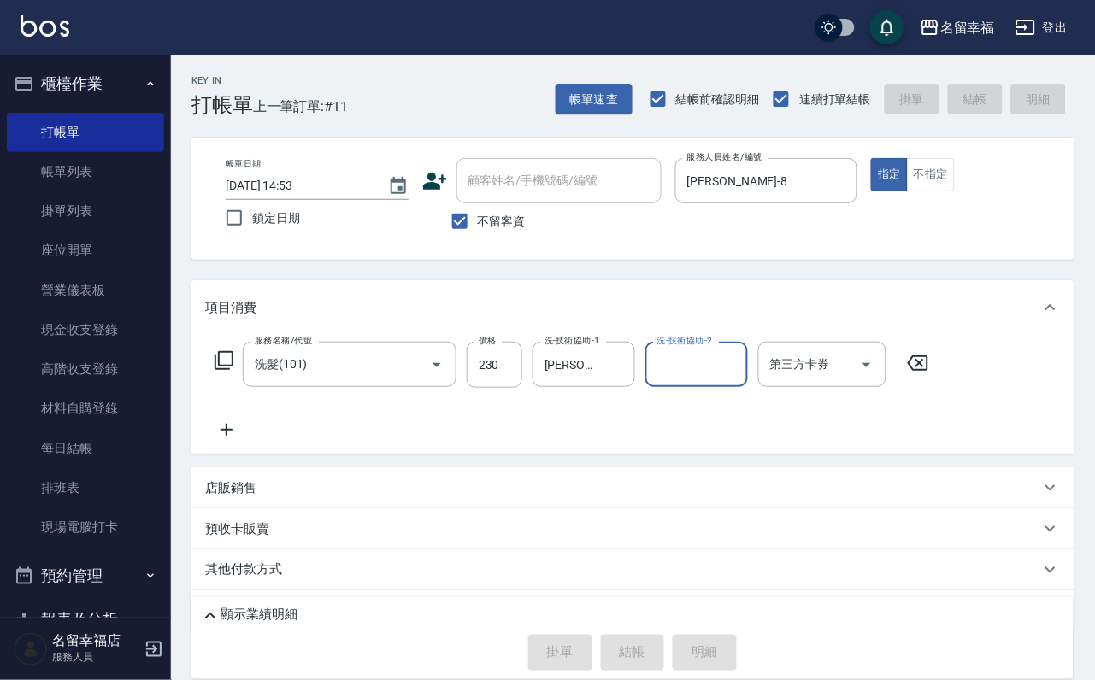
type input "[DATE] 14:54"
